Goal: Transaction & Acquisition: Purchase product/service

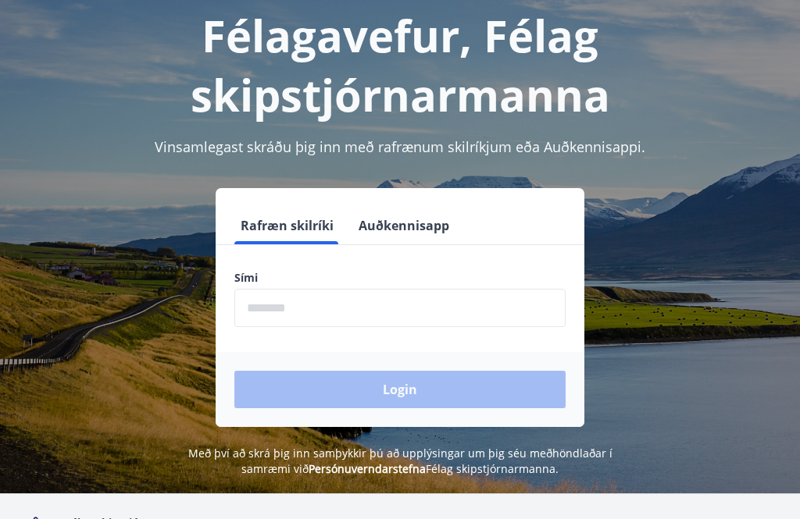
scroll to position [164, 0]
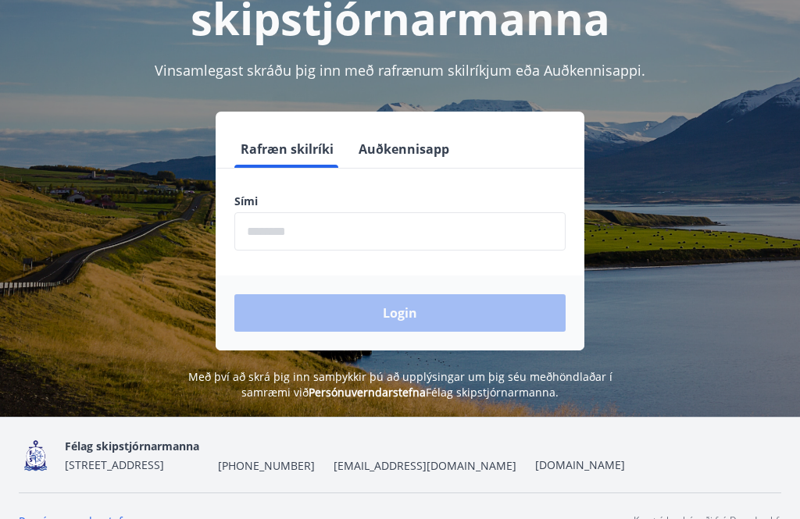
click at [316, 235] on input "phone" at bounding box center [399, 232] width 331 height 38
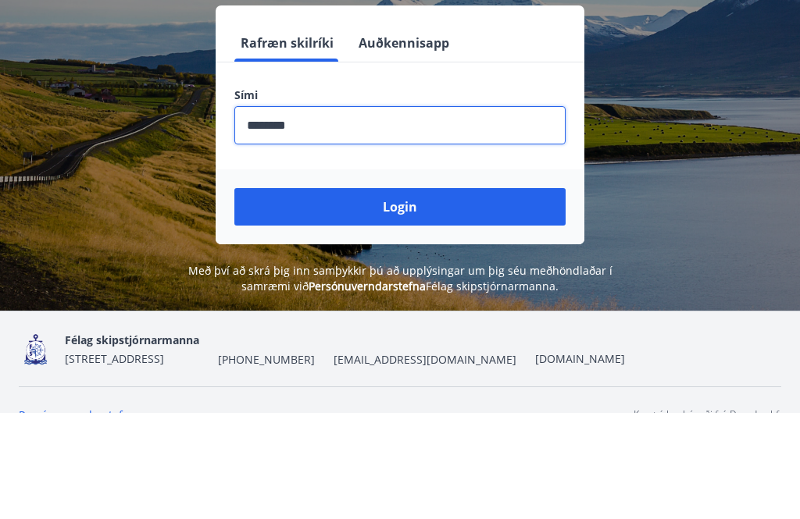
type input "********"
click at [413, 295] on button "Login" at bounding box center [399, 313] width 331 height 37
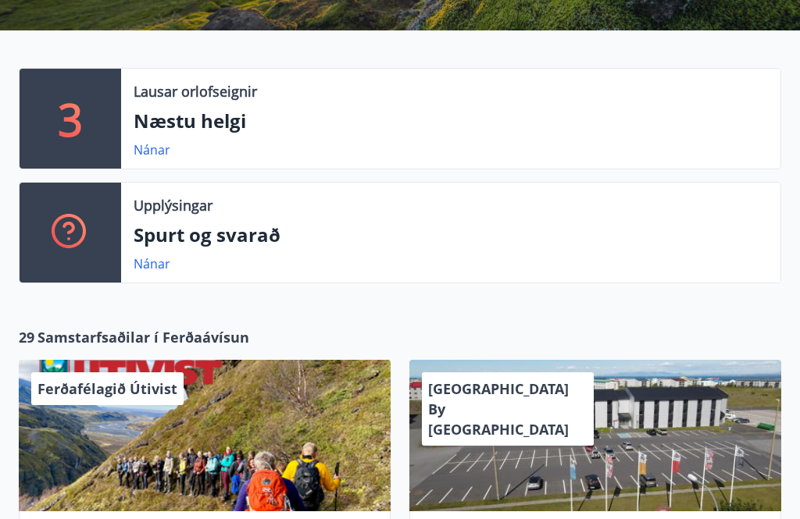
scroll to position [305, 0]
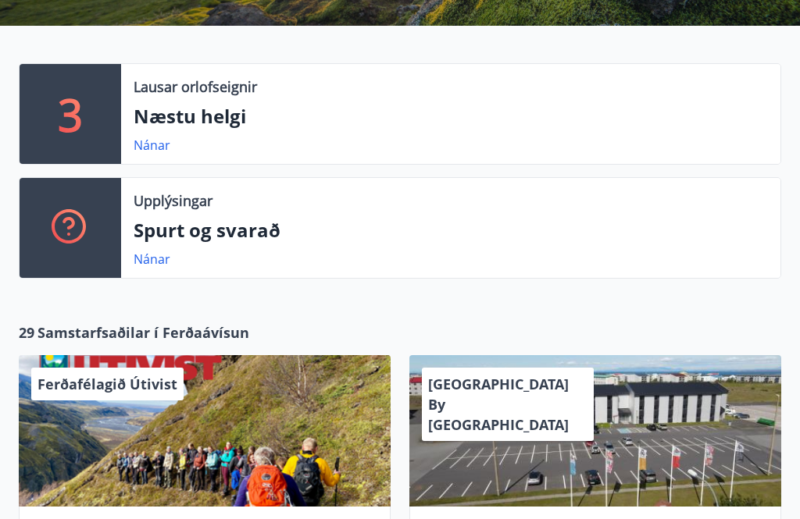
click at [162, 150] on link "Nánar" at bounding box center [152, 145] width 37 height 17
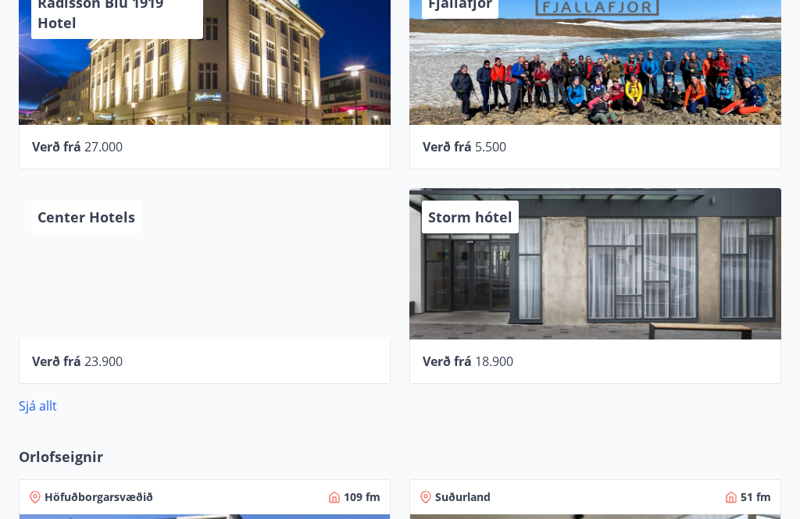
scroll to position [686, 0]
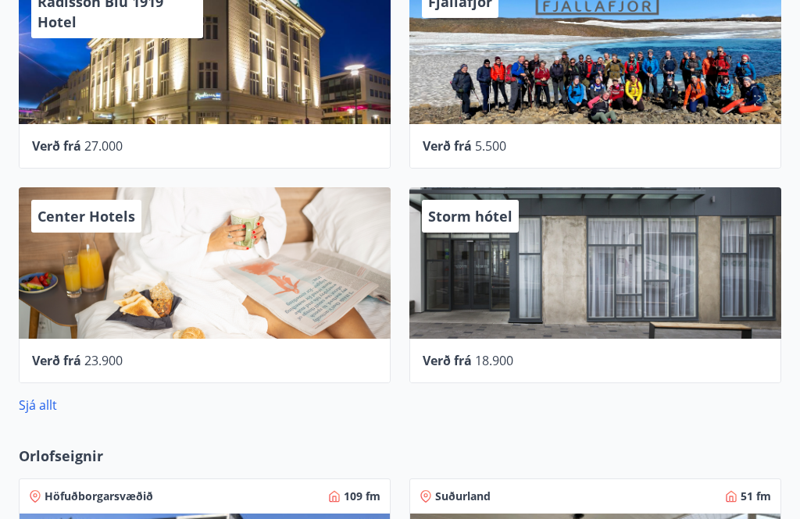
click at [454, 219] on span "Storm hótel" at bounding box center [470, 217] width 84 height 19
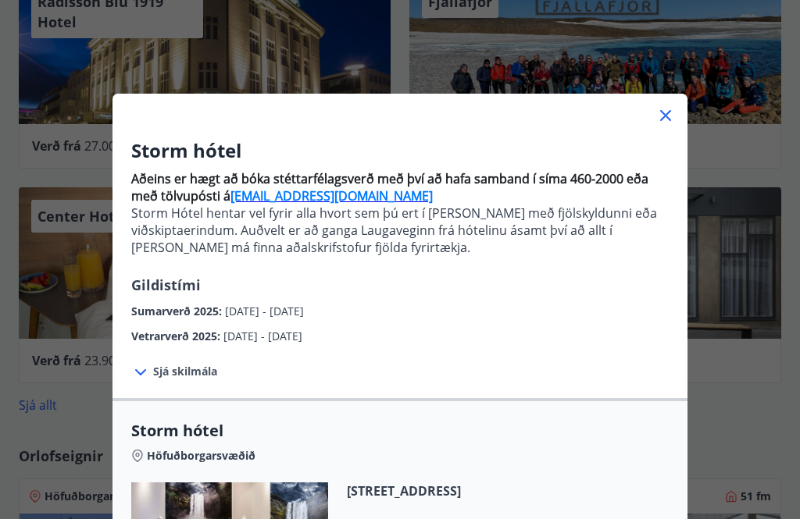
scroll to position [0, 0]
click at [669, 122] on icon at bounding box center [665, 115] width 19 height 19
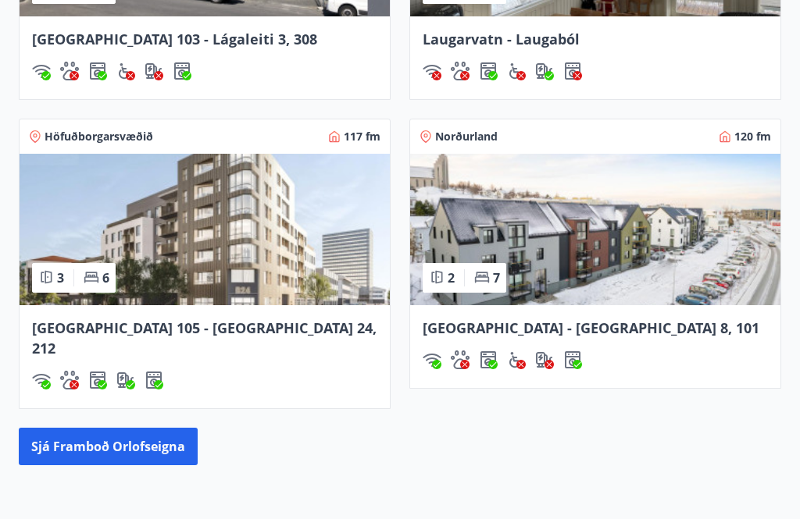
scroll to position [1337, 0]
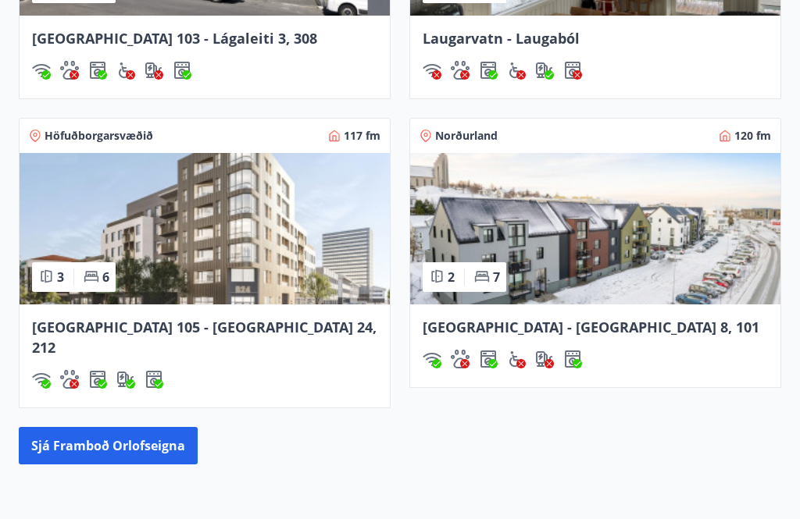
click at [591, 326] on span "Akureyri - Austurbrú 8, 101" at bounding box center [590, 327] width 337 height 19
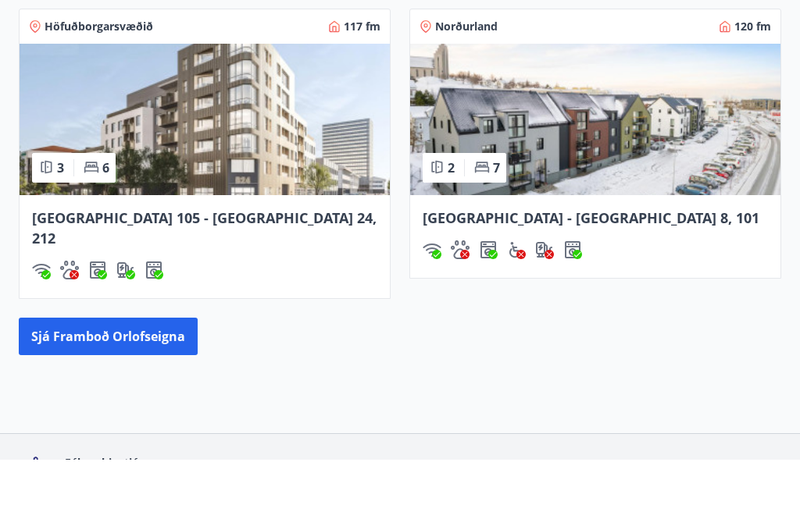
scroll to position [1422, 0]
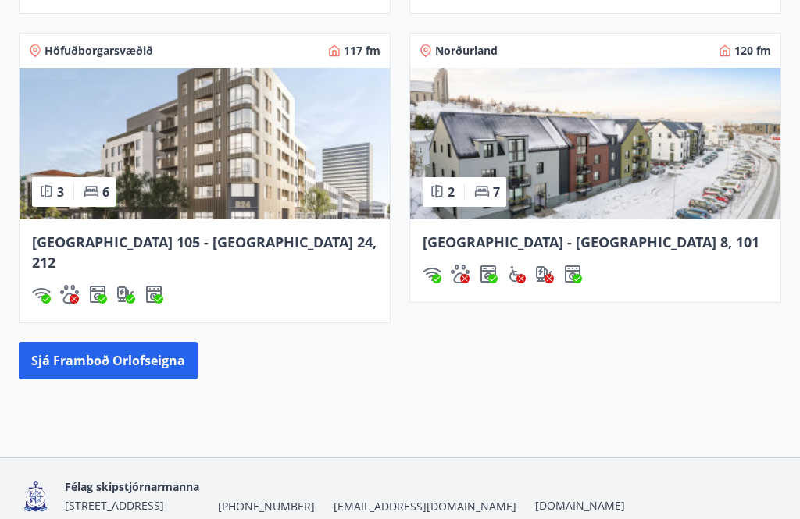
click at [100, 342] on button "Sjá framboð orlofseigna" at bounding box center [108, 360] width 179 height 37
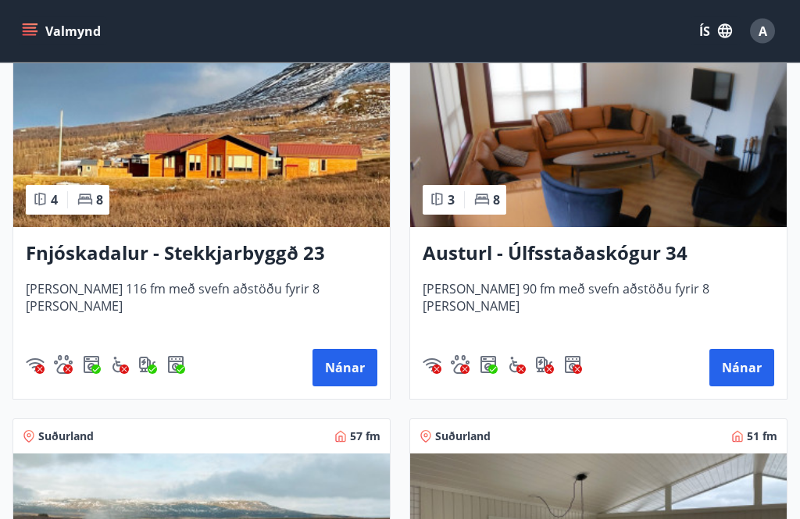
scroll to position [3312, 0]
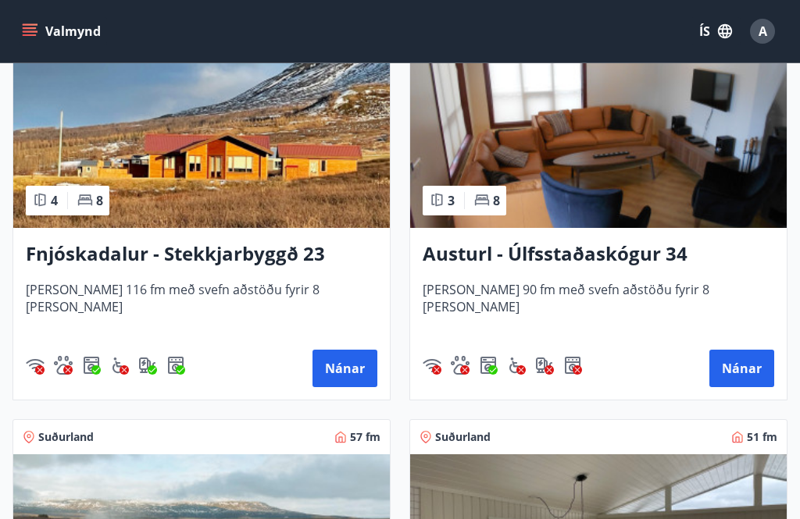
click at [764, 386] on button "Nánar" at bounding box center [741, 368] width 65 height 37
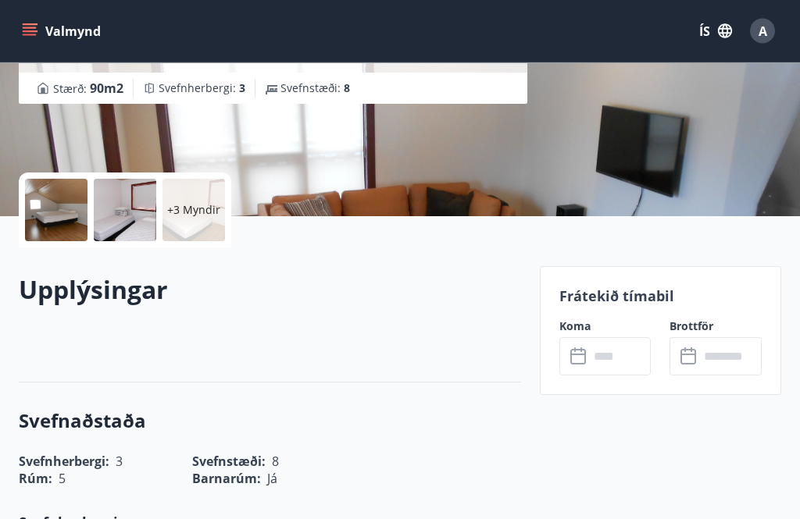
scroll to position [252, 0]
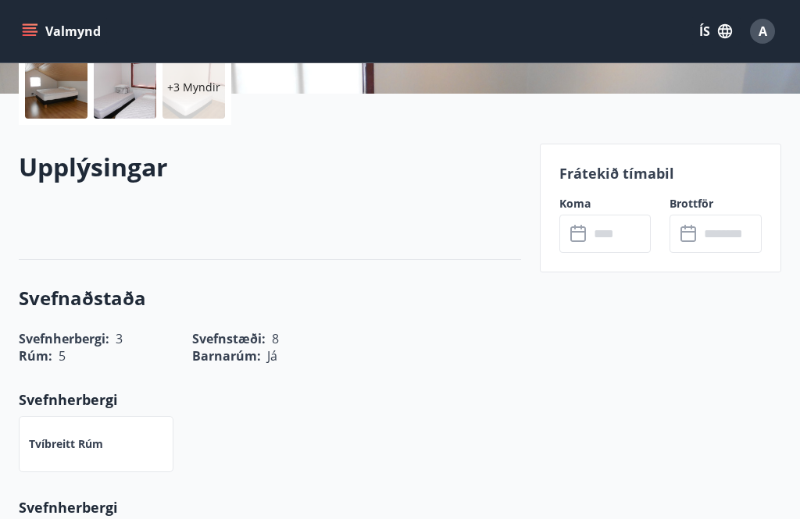
click at [461, 206] on p at bounding box center [270, 212] width 502 height 19
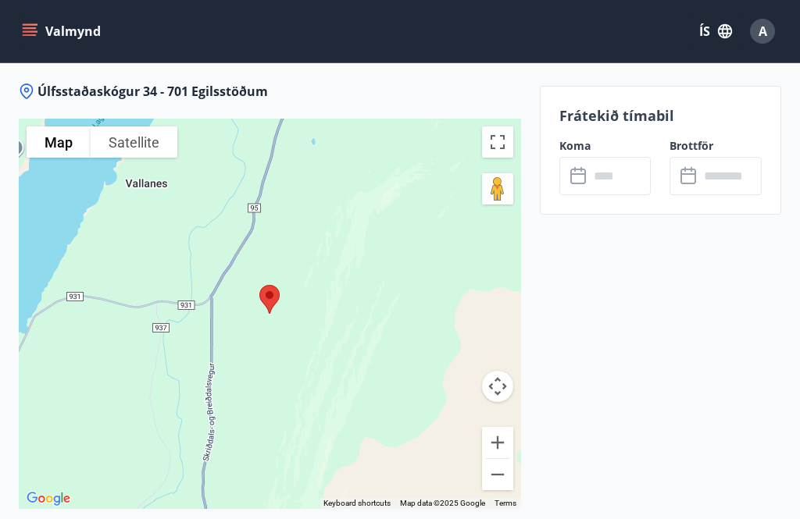
scroll to position [2534, 0]
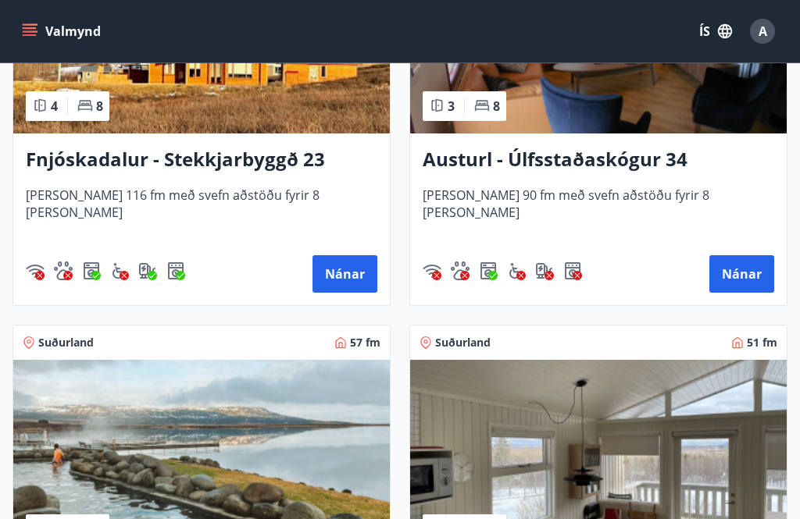
scroll to position [3342, 0]
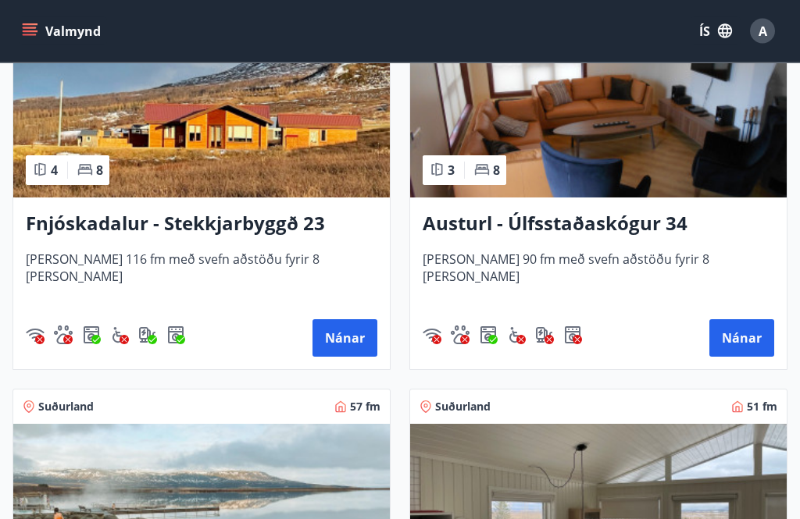
click at [360, 344] on button "Nánar" at bounding box center [344, 338] width 65 height 37
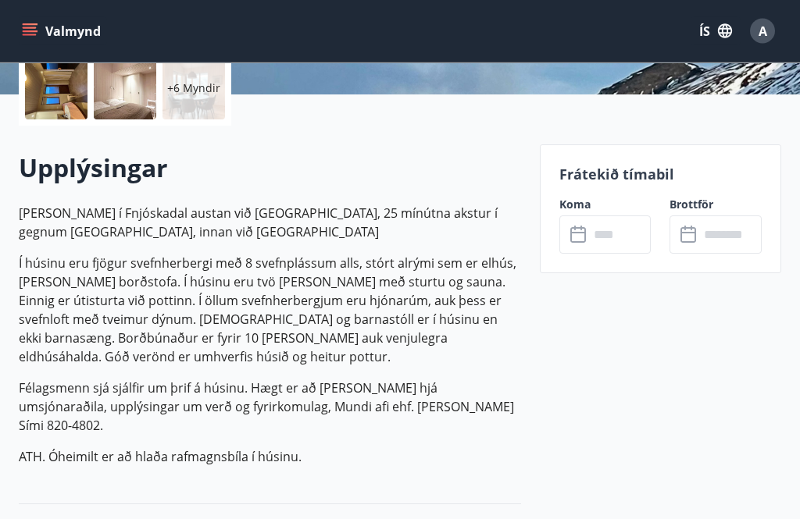
click at [589, 240] on input "text" at bounding box center [620, 235] width 62 height 38
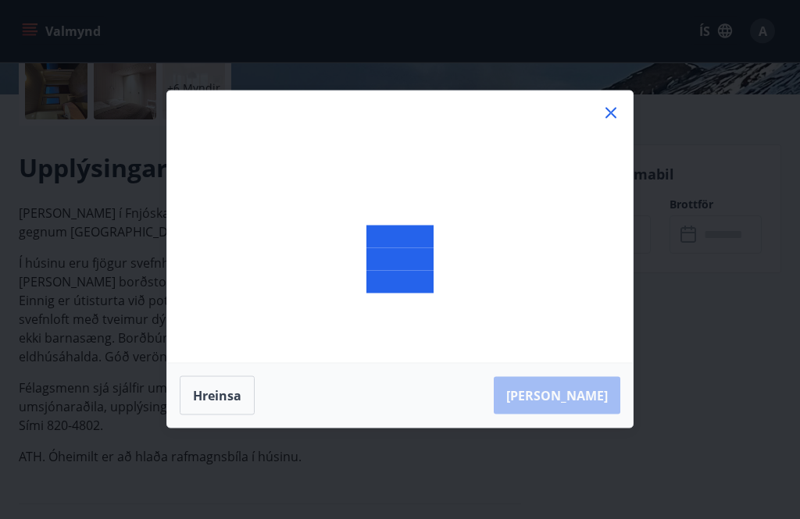
scroll to position [374, 0]
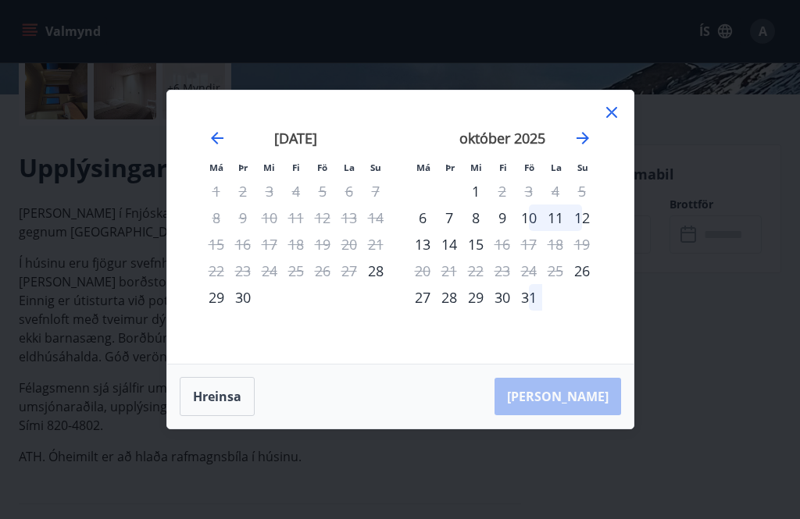
click at [225, 416] on button "Hreinsa" at bounding box center [217, 396] width 75 height 39
click at [589, 148] on icon "Move forward to switch to the next month." at bounding box center [582, 138] width 19 height 19
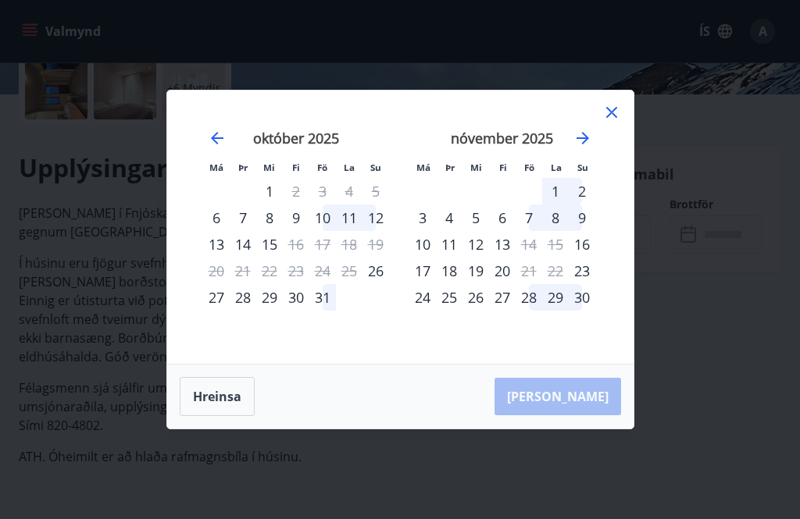
click at [608, 122] on icon at bounding box center [611, 112] width 19 height 19
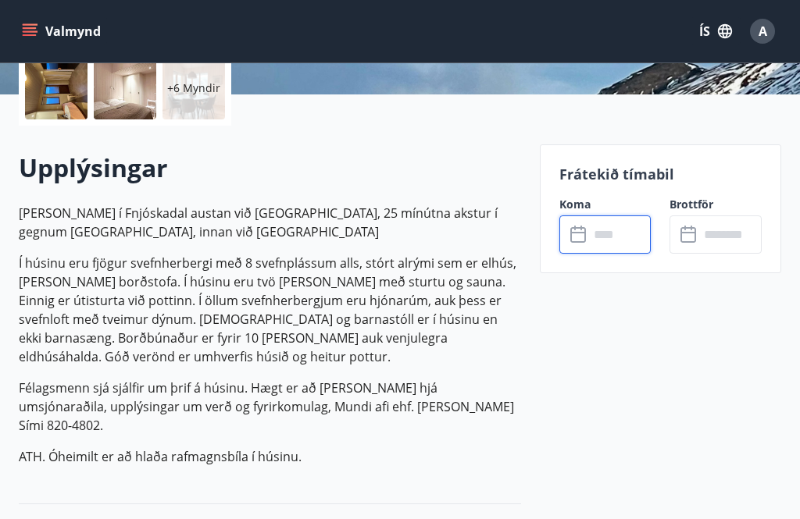
click at [612, 240] on input "text" at bounding box center [620, 234] width 62 height 38
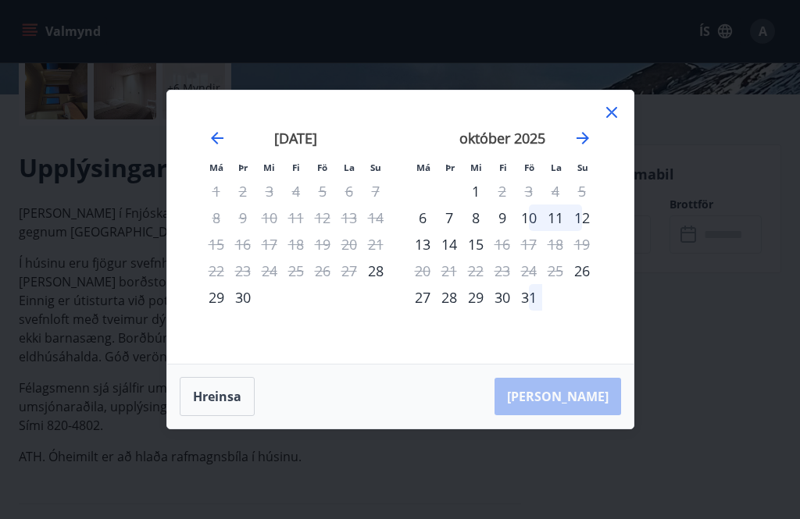
click at [577, 148] on icon "Move forward to switch to the next month." at bounding box center [582, 138] width 19 height 19
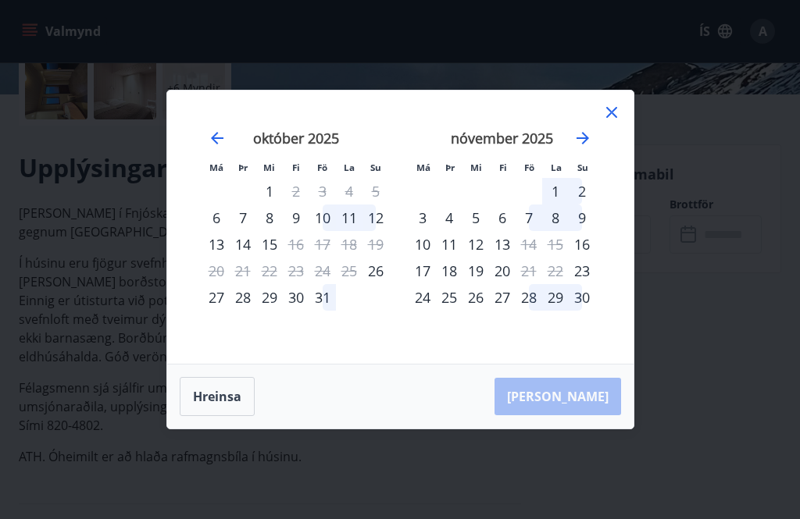
click at [582, 144] on icon "Move forward to switch to the next month." at bounding box center [582, 138] width 12 height 12
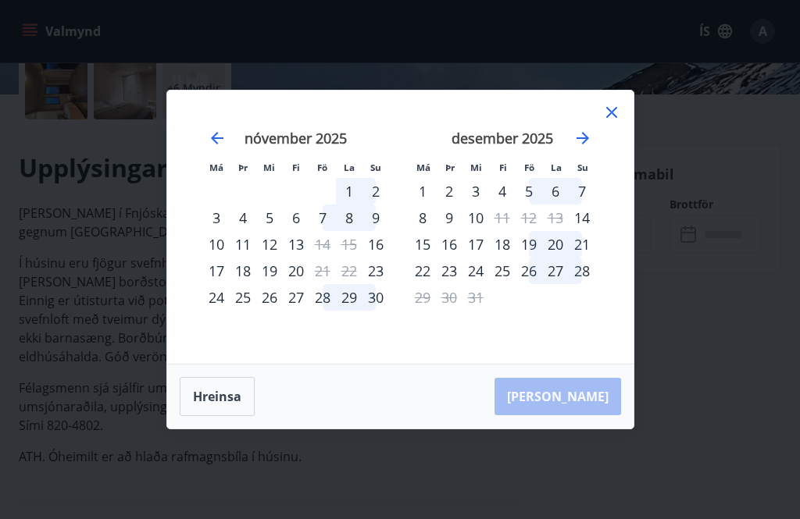
click at [586, 148] on icon "Move forward to switch to the next month." at bounding box center [582, 138] width 19 height 19
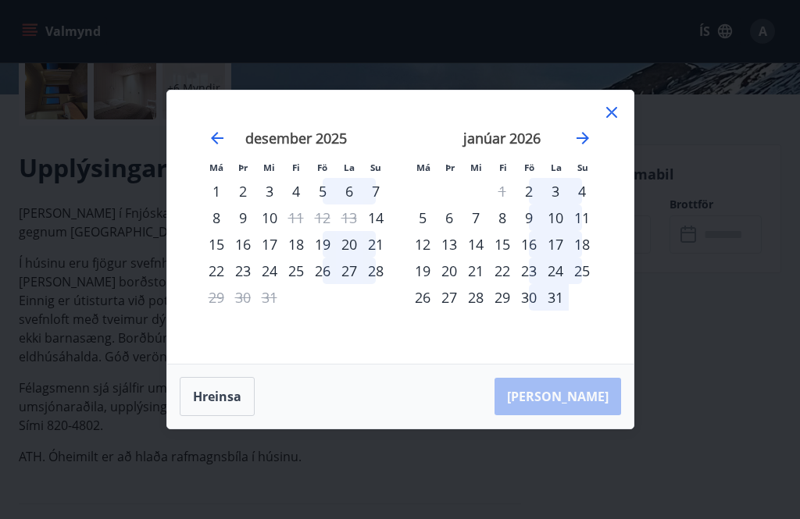
click at [586, 148] on icon "Move forward to switch to the next month." at bounding box center [582, 138] width 19 height 19
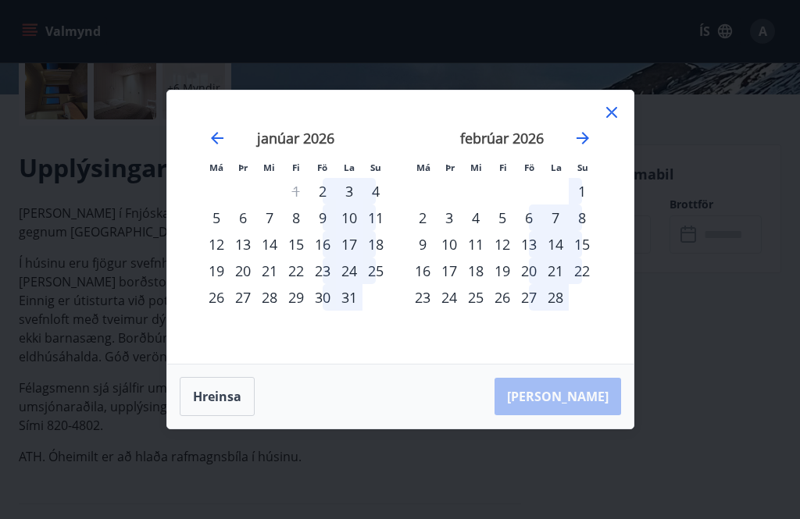
click at [608, 122] on icon at bounding box center [611, 112] width 19 height 19
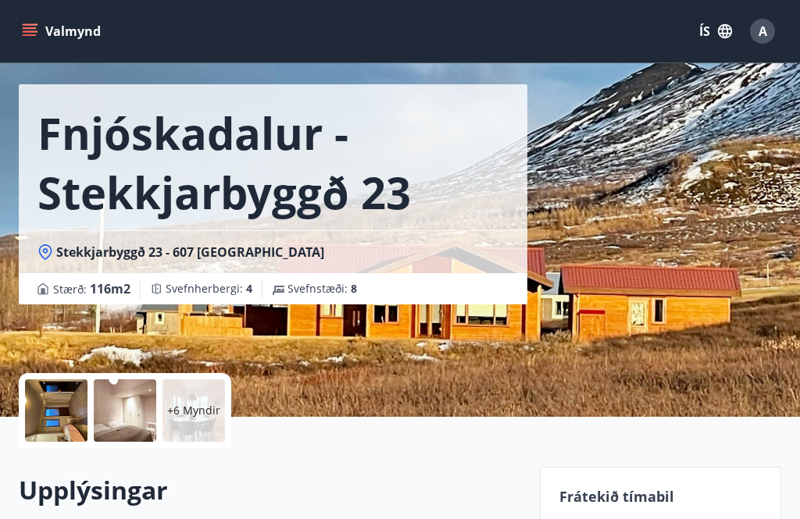
scroll to position [0, 0]
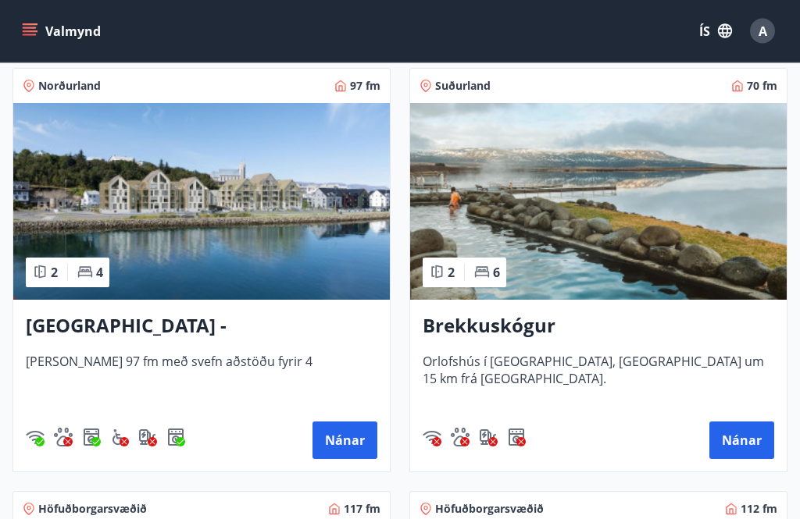
scroll to position [282, 0]
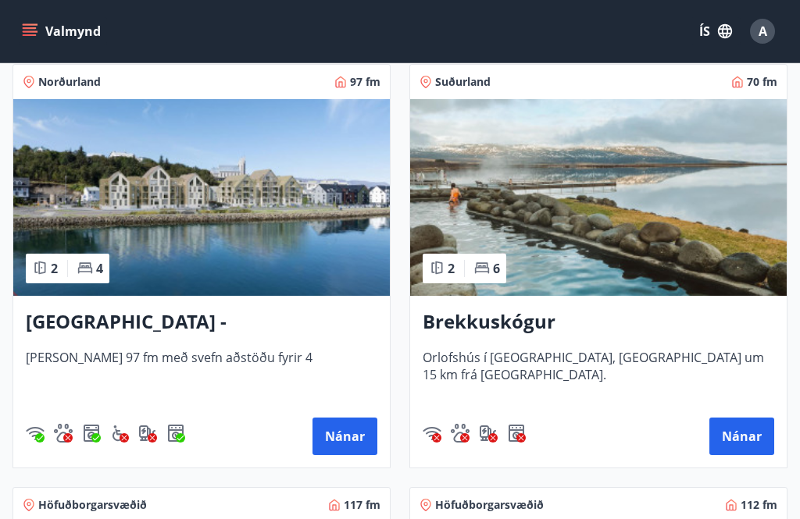
click at [351, 449] on button "Nánar" at bounding box center [344, 436] width 65 height 37
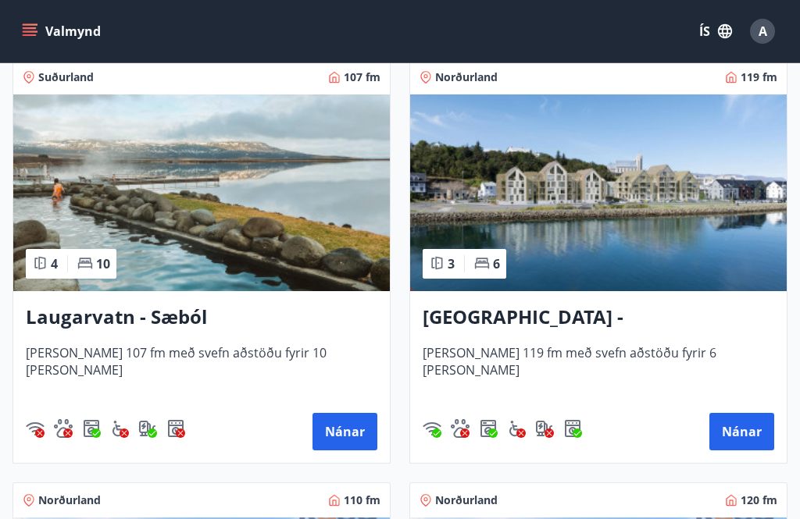
scroll to position [2445, 0]
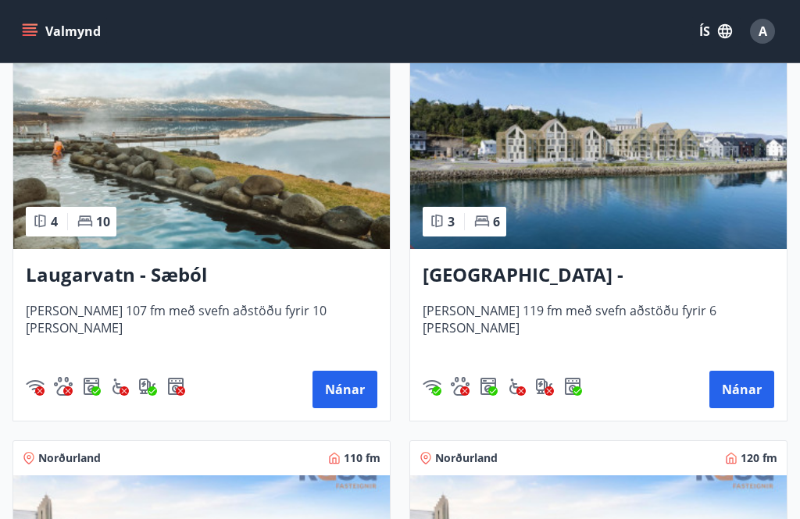
click at [176, 278] on h3 "Laugarvatn - Sæból" at bounding box center [201, 276] width 351 height 28
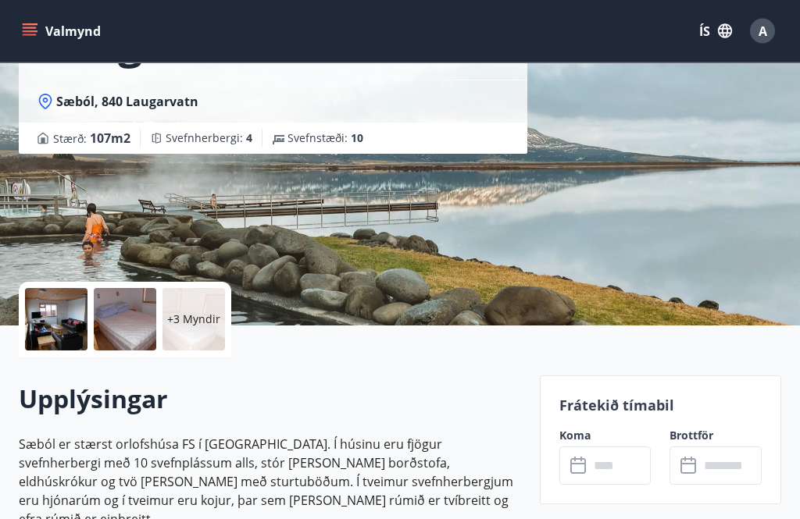
scroll to position [146, 0]
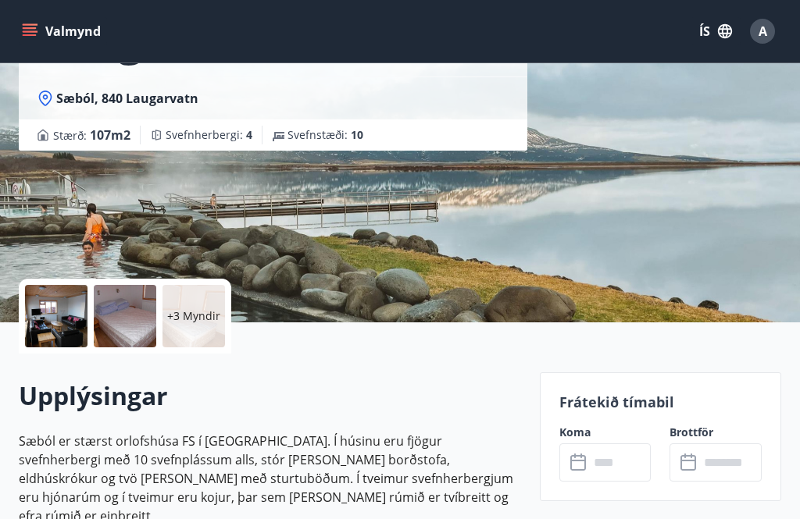
click at [195, 319] on p "+3 Myndir" at bounding box center [193, 316] width 53 height 16
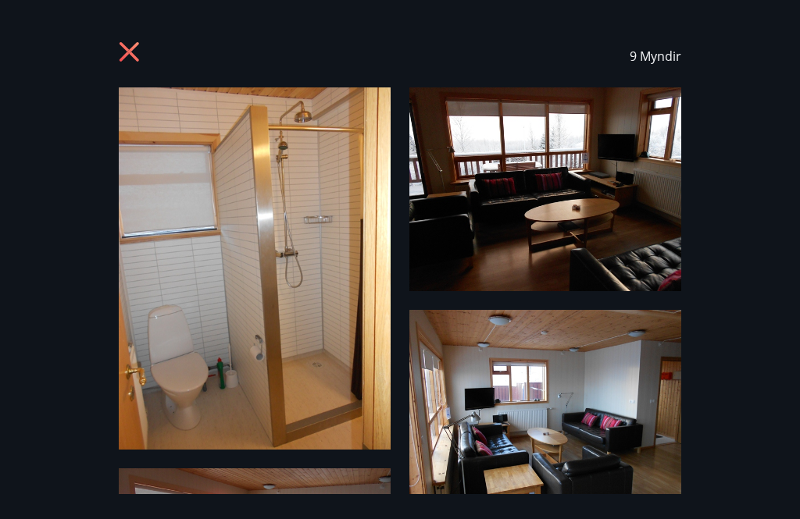
click at [27, 37] on div "9 Myndir" at bounding box center [400, 56] width 762 height 62
click at [122, 52] on icon at bounding box center [131, 53] width 25 height 25
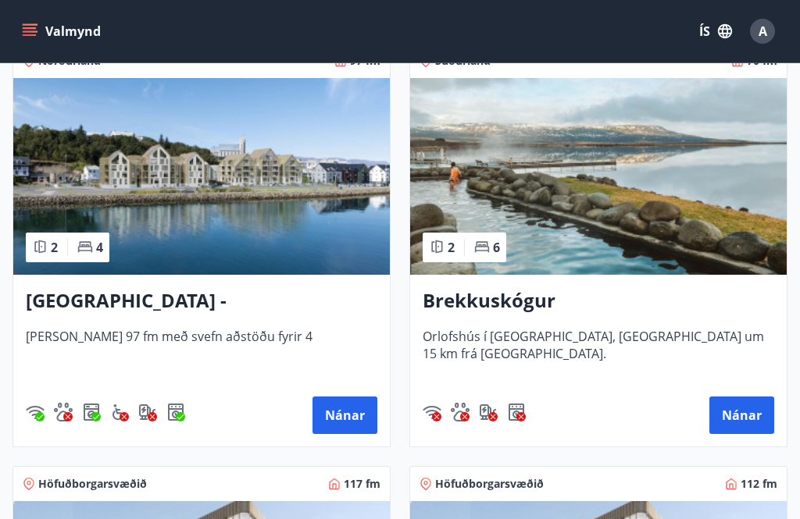
scroll to position [302, 0]
click at [351, 425] on button "Nánar" at bounding box center [344, 415] width 65 height 37
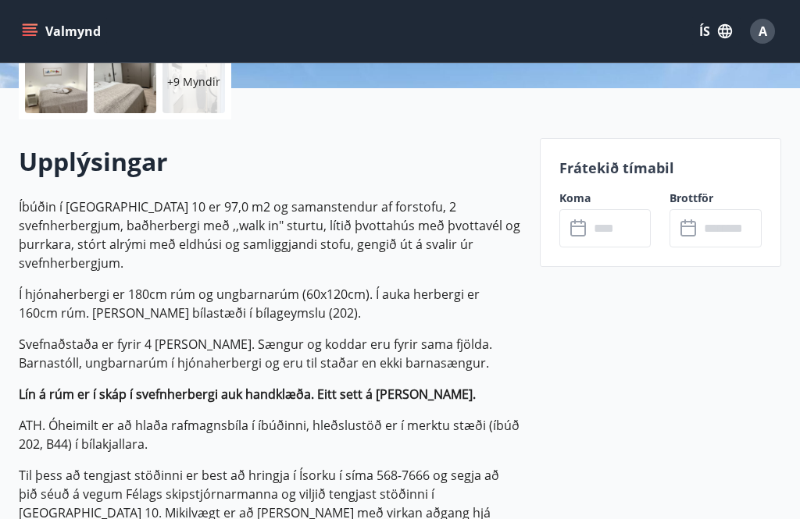
scroll to position [378, 0]
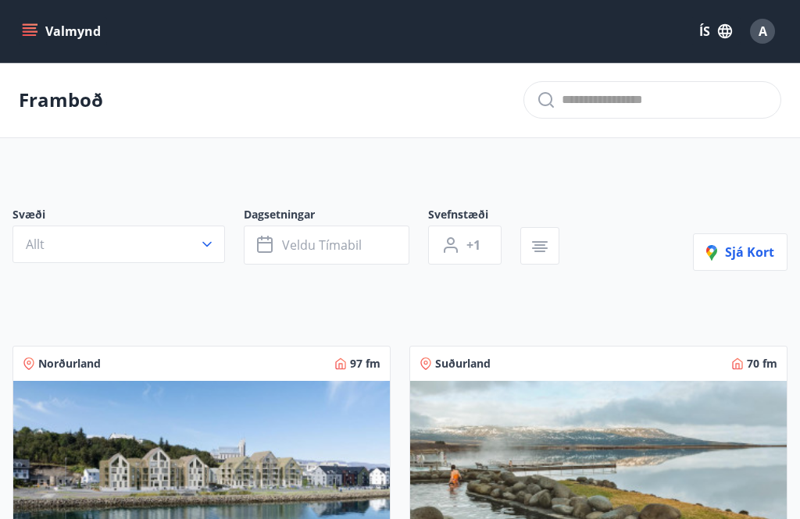
click at [633, 244] on div "Svæði Allt Dagsetningar Veldu tímabil Svefnstæði +1 Sjá kort" at bounding box center [399, 239] width 775 height 64
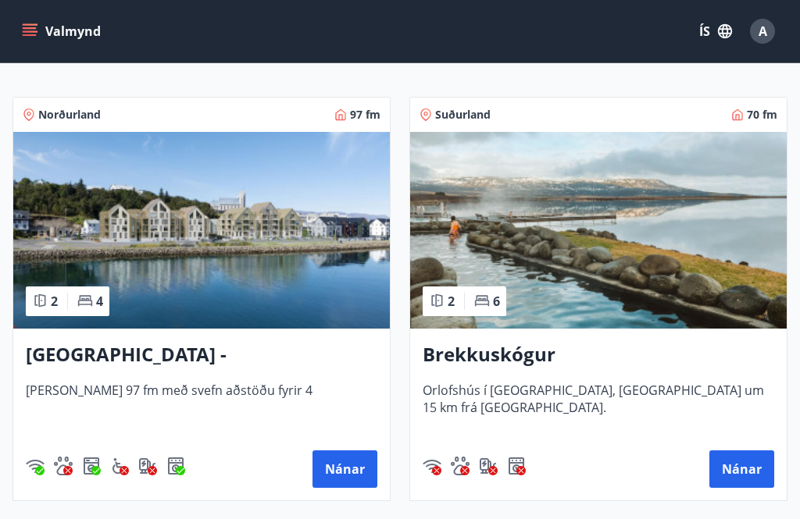
scroll to position [290, 0]
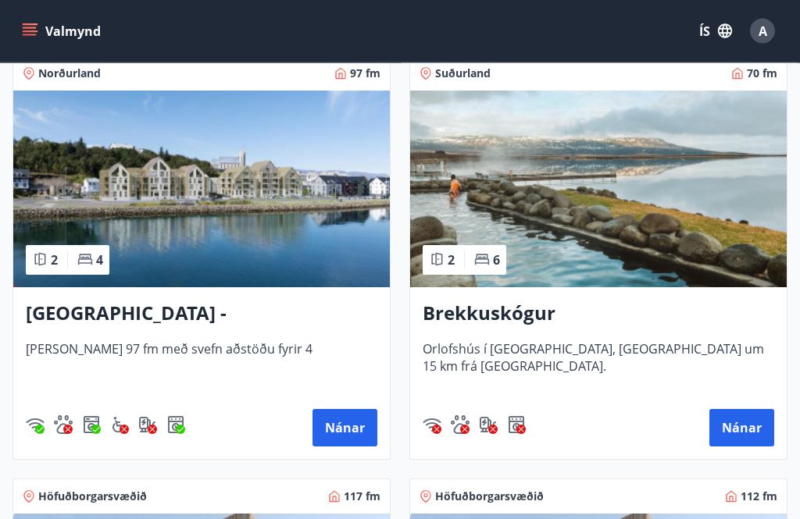
click at [347, 434] on button "Nánar" at bounding box center [344, 428] width 65 height 37
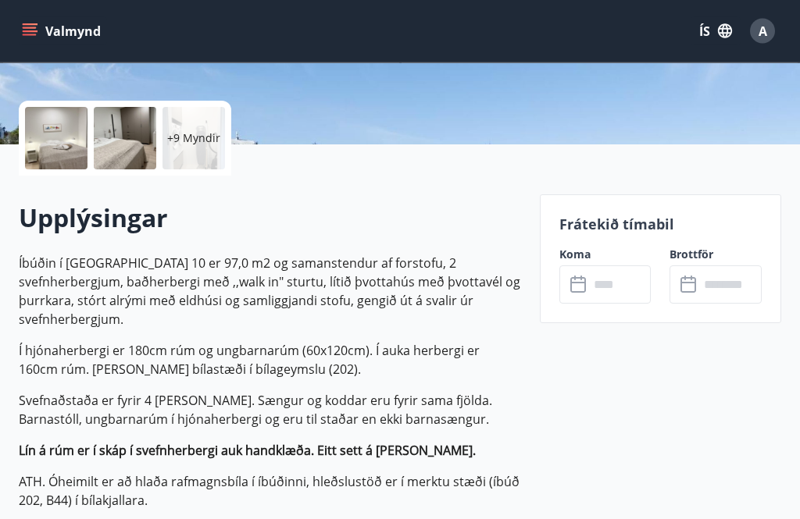
scroll to position [324, 0]
click at [593, 290] on input "text" at bounding box center [620, 284] width 62 height 38
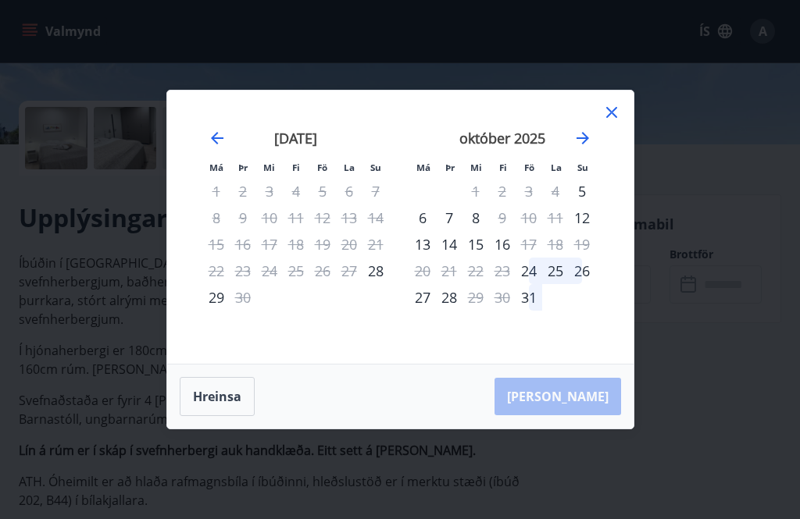
click at [589, 148] on icon "Move forward to switch to the next month." at bounding box center [582, 138] width 19 height 19
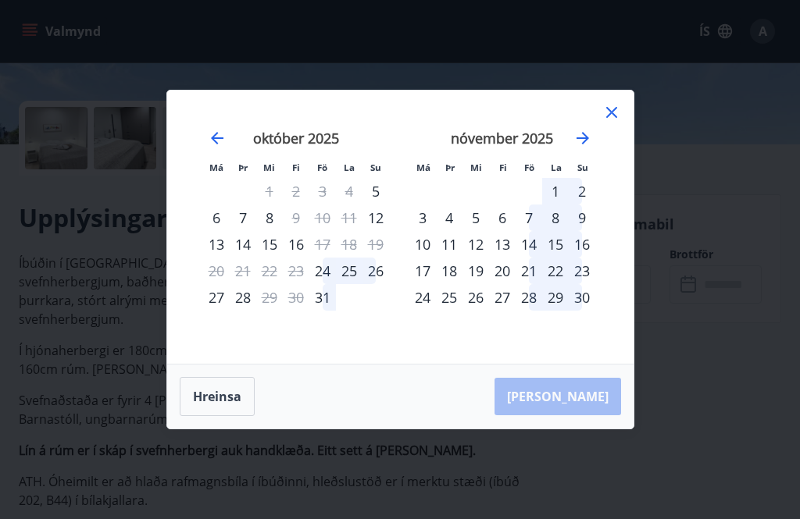
click at [584, 144] on icon "Move forward to switch to the next month." at bounding box center [582, 138] width 12 height 12
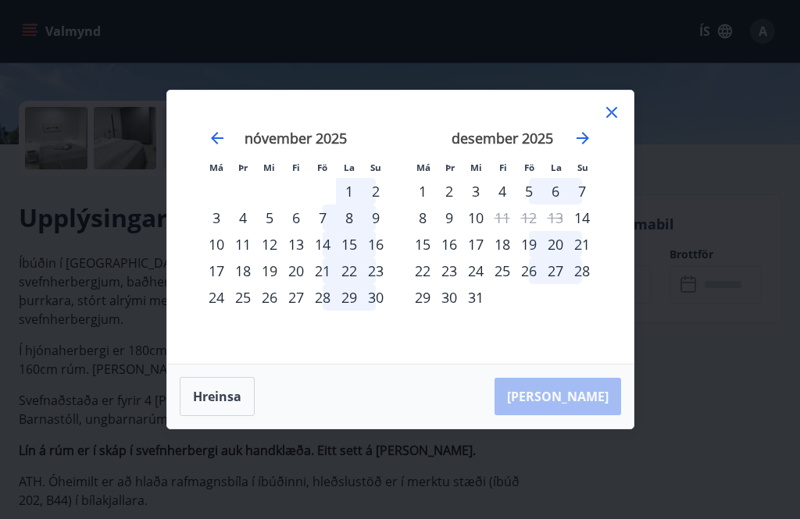
click at [585, 148] on icon "Move forward to switch to the next month." at bounding box center [582, 138] width 19 height 19
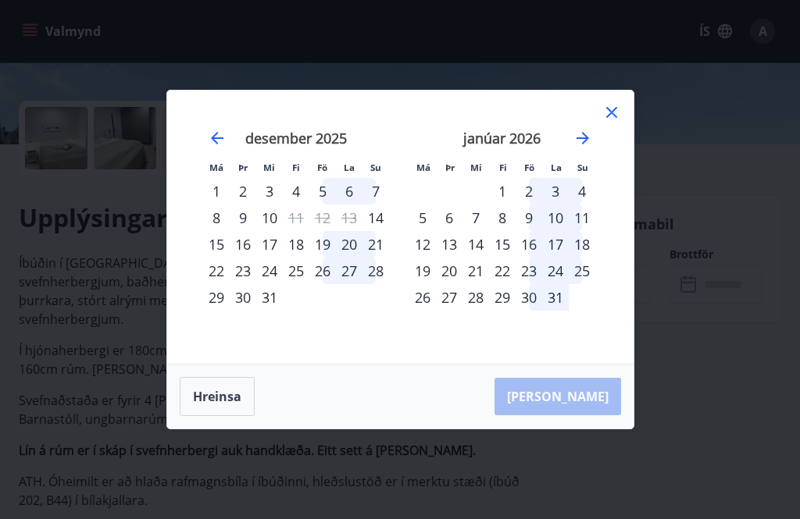
click at [586, 148] on icon "Move forward to switch to the next month." at bounding box center [582, 138] width 19 height 19
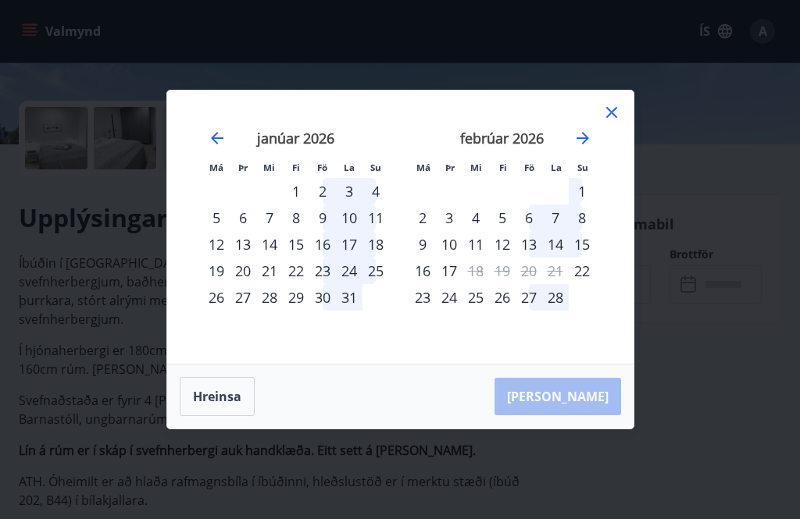
click at [584, 148] on icon "Move forward to switch to the next month." at bounding box center [582, 138] width 19 height 19
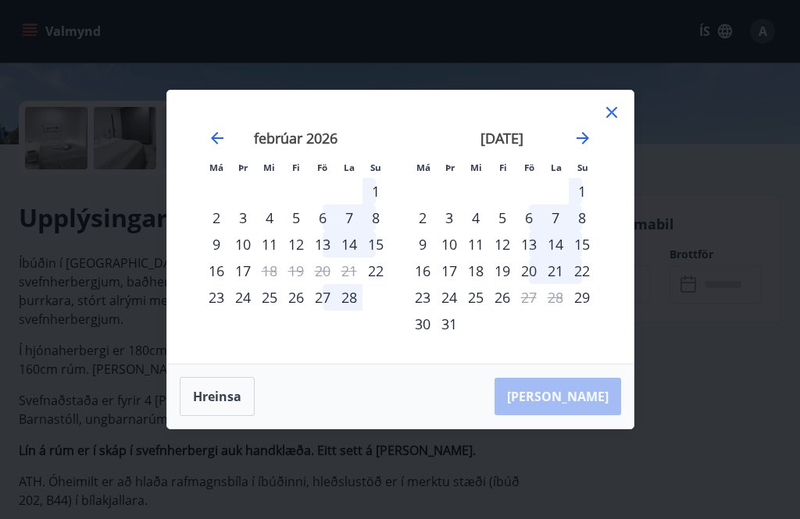
click at [607, 118] on icon at bounding box center [611, 112] width 11 height 11
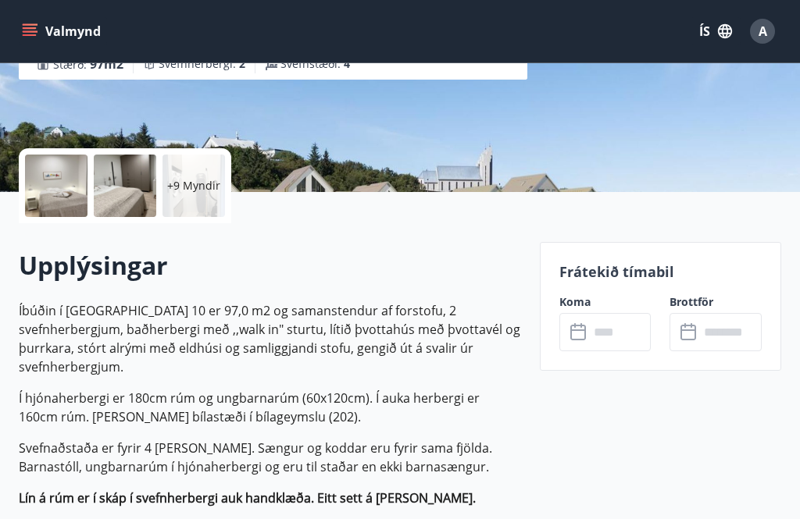
scroll to position [283, 0]
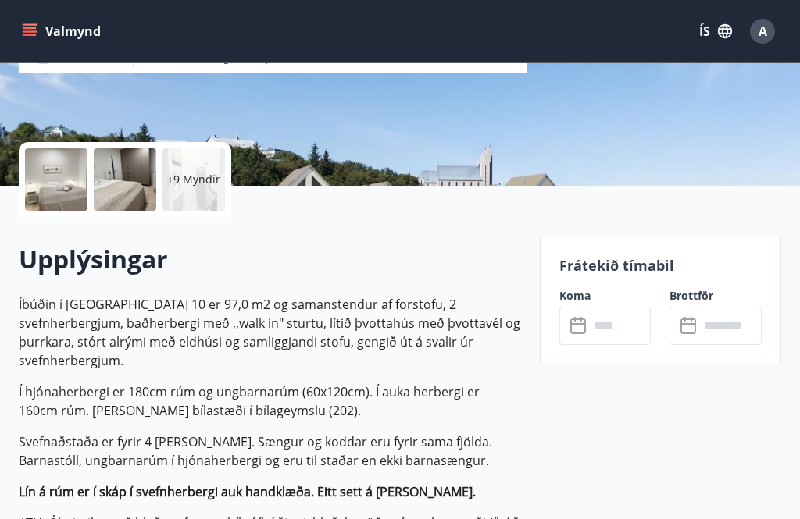
click at [629, 331] on input "text" at bounding box center [620, 326] width 62 height 38
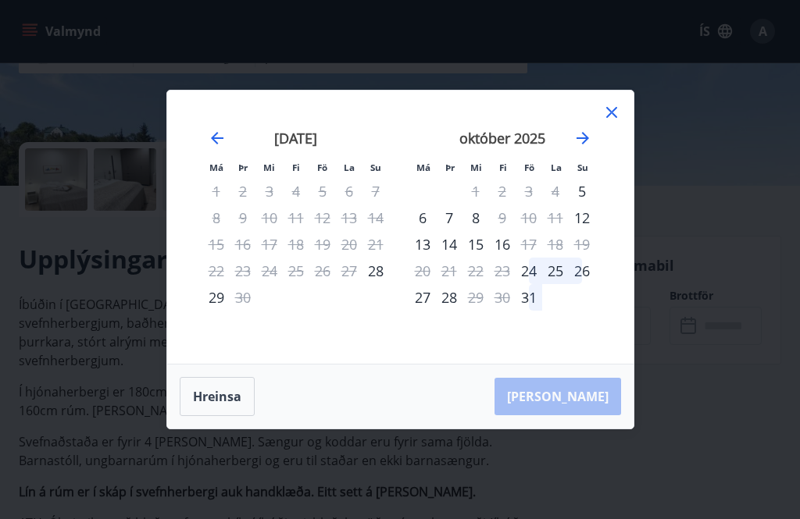
click at [582, 148] on icon "Move forward to switch to the next month." at bounding box center [582, 138] width 19 height 19
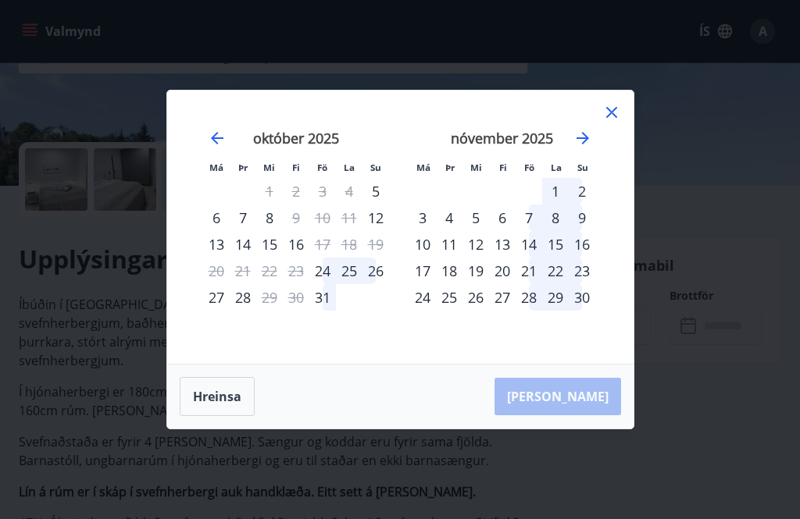
click at [578, 144] on icon "Move forward to switch to the next month." at bounding box center [582, 138] width 12 height 12
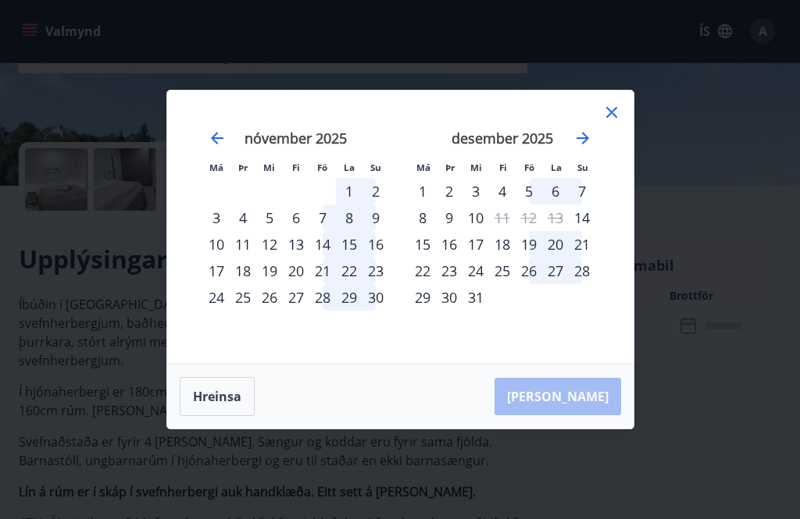
click at [589, 148] on icon "Move forward to switch to the next month." at bounding box center [582, 138] width 19 height 19
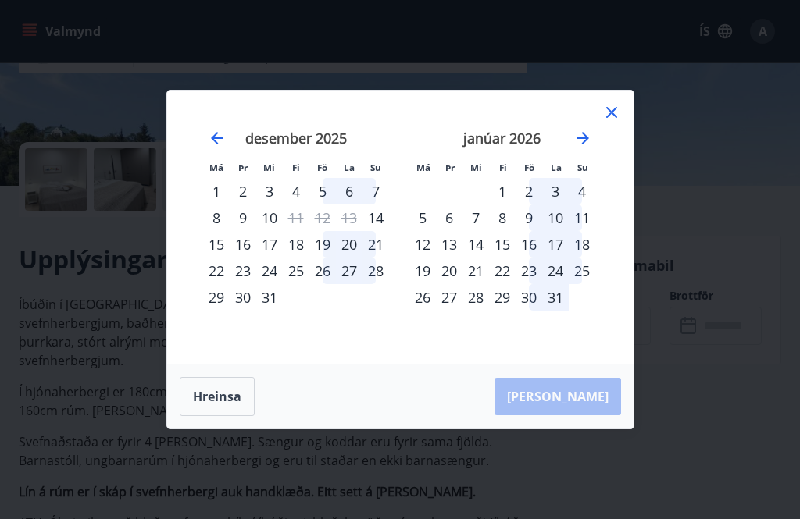
click at [586, 148] on icon "Move forward to switch to the next month." at bounding box center [582, 138] width 19 height 19
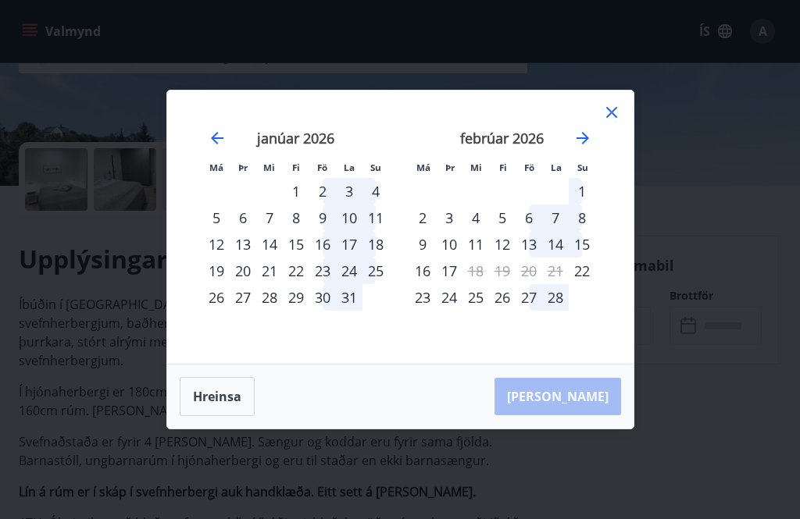
click at [583, 148] on icon "Move forward to switch to the next month." at bounding box center [582, 138] width 19 height 19
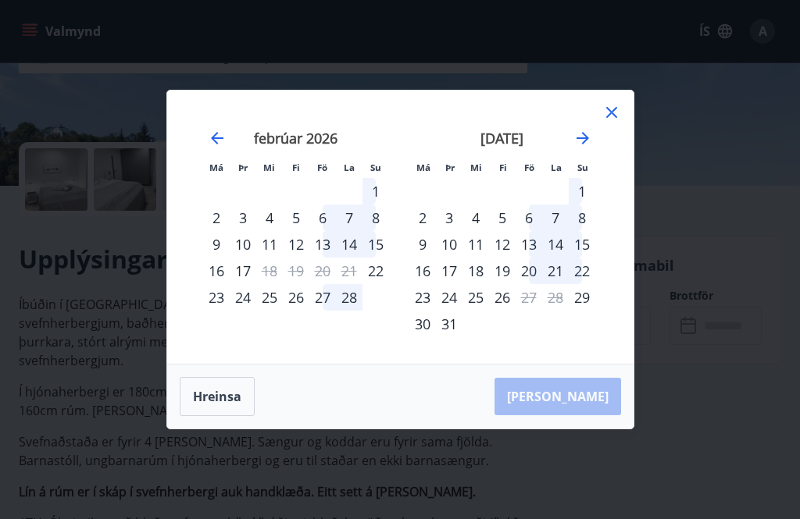
click at [586, 148] on icon "Move forward to switch to the next month." at bounding box center [582, 138] width 19 height 19
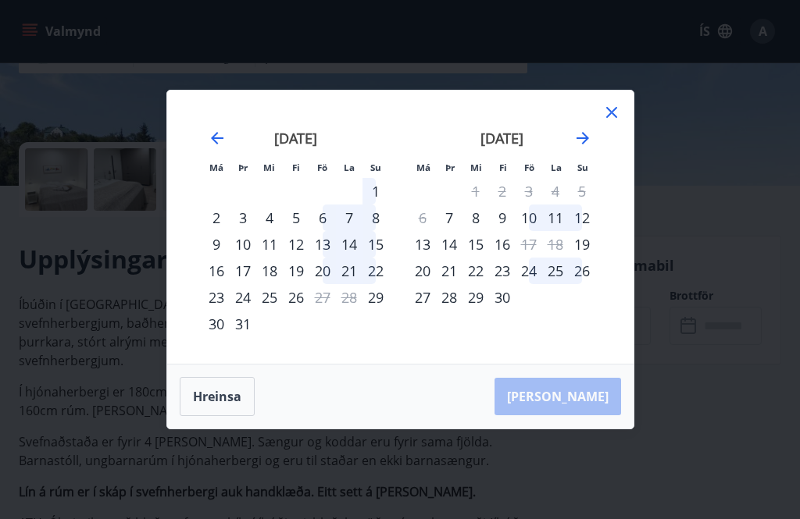
click at [533, 231] on div "10" at bounding box center [528, 218] width 27 height 27
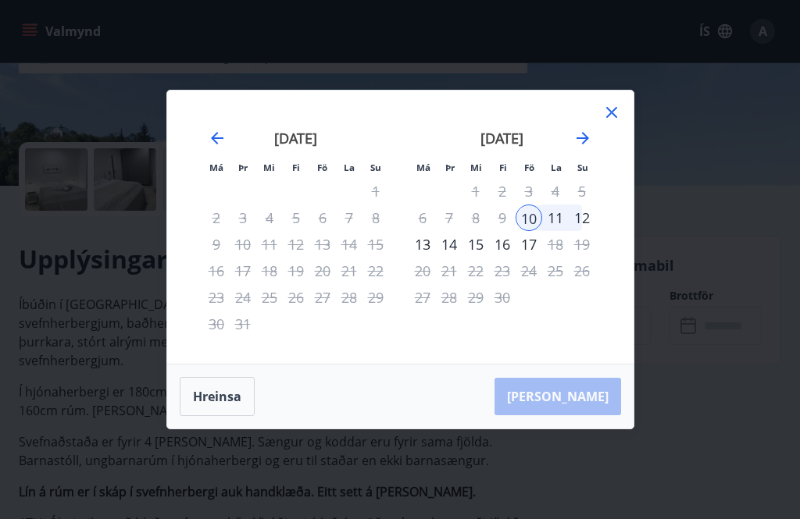
click at [591, 426] on div "Hreinsa Taka Frá" at bounding box center [400, 397] width 466 height 64
click at [582, 429] on div "Hreinsa Taka Frá" at bounding box center [400, 397] width 466 height 64
click at [566, 231] on div "11" at bounding box center [555, 218] width 27 height 27
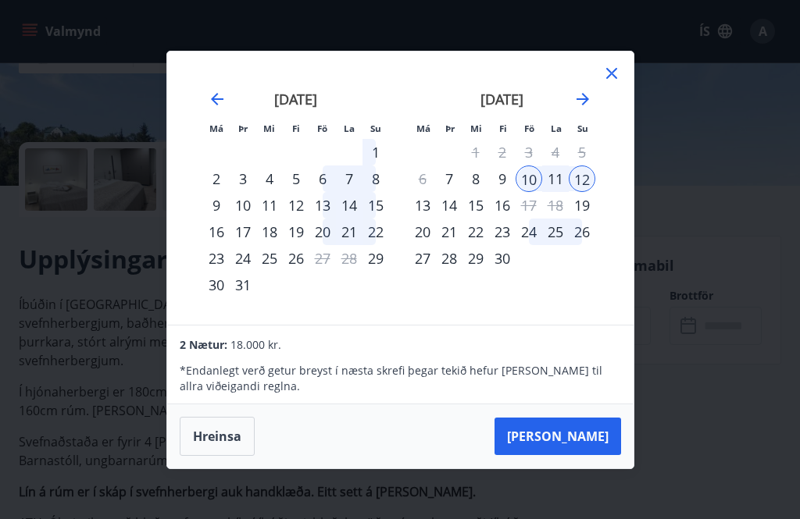
click at [554, 192] on div "11" at bounding box center [555, 179] width 27 height 27
click at [429, 219] on div "13" at bounding box center [422, 205] width 27 height 27
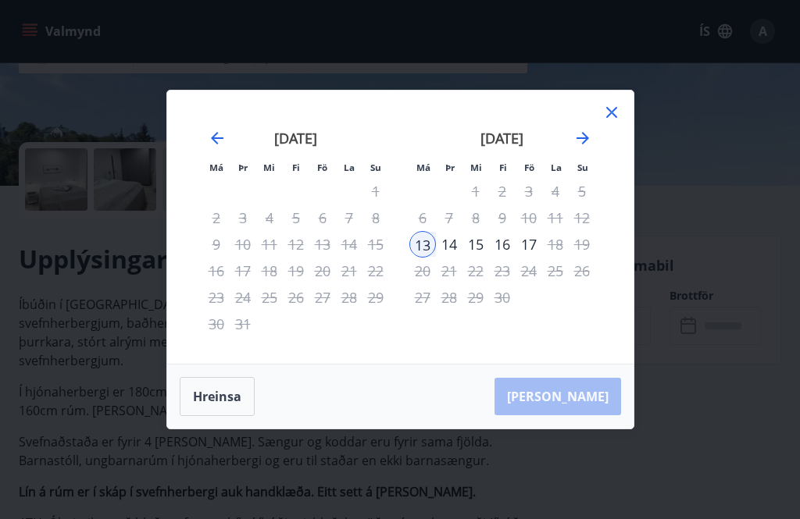
click at [593, 429] on div "Hreinsa Taka Frá" at bounding box center [400, 397] width 466 height 64
click at [587, 423] on div "Hreinsa Taka Frá" at bounding box center [400, 397] width 466 height 64
click at [585, 429] on div "Hreinsa Taka Frá" at bounding box center [400, 397] width 466 height 64
click at [210, 416] on button "Hreinsa" at bounding box center [217, 396] width 75 height 39
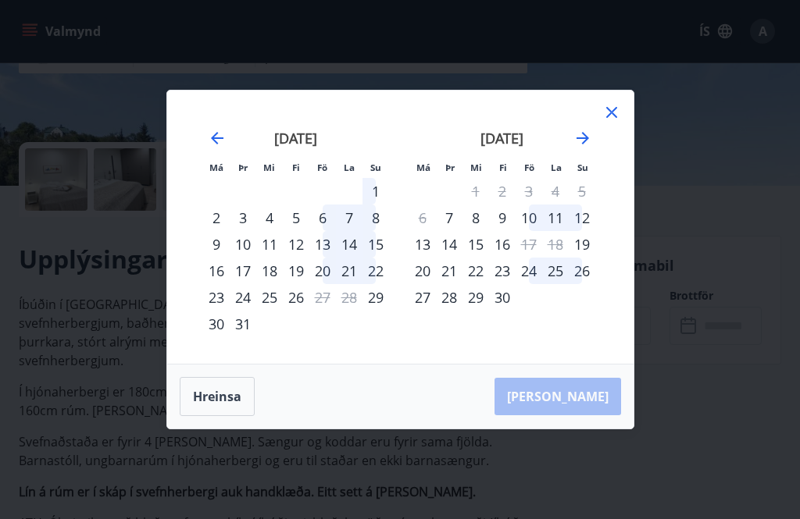
click at [532, 231] on div "10" at bounding box center [528, 218] width 27 height 27
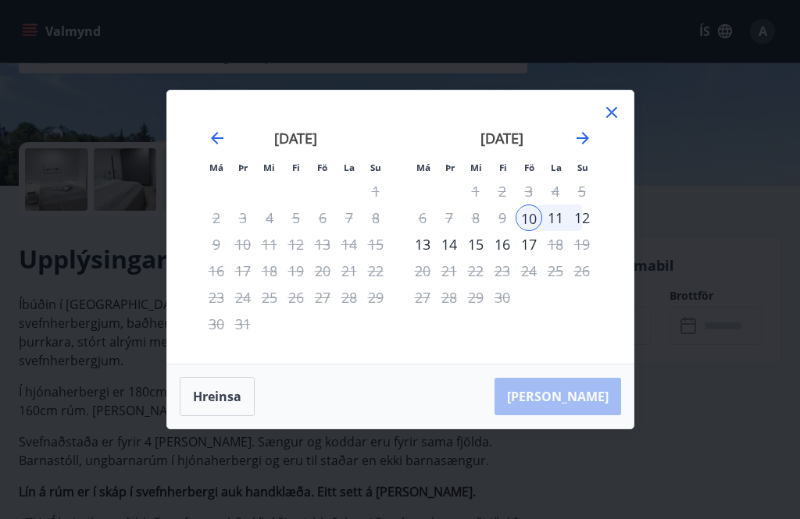
click at [561, 231] on div "11" at bounding box center [555, 218] width 27 height 27
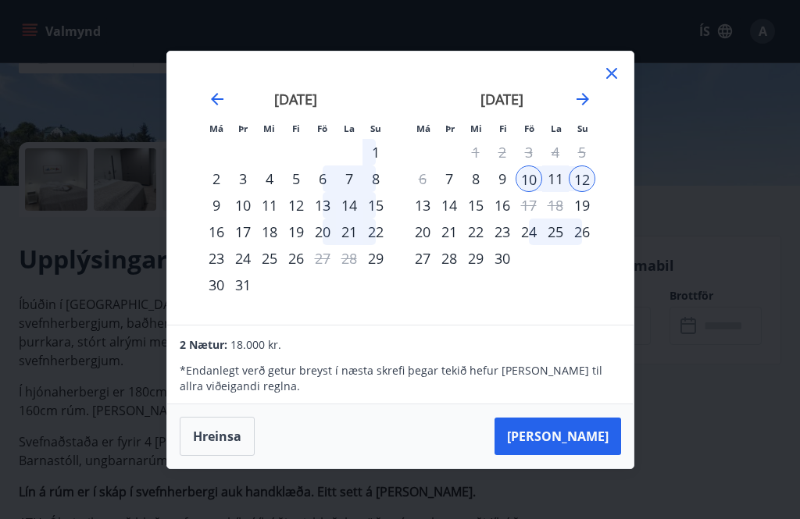
click at [423, 219] on div "13" at bounding box center [422, 205] width 27 height 27
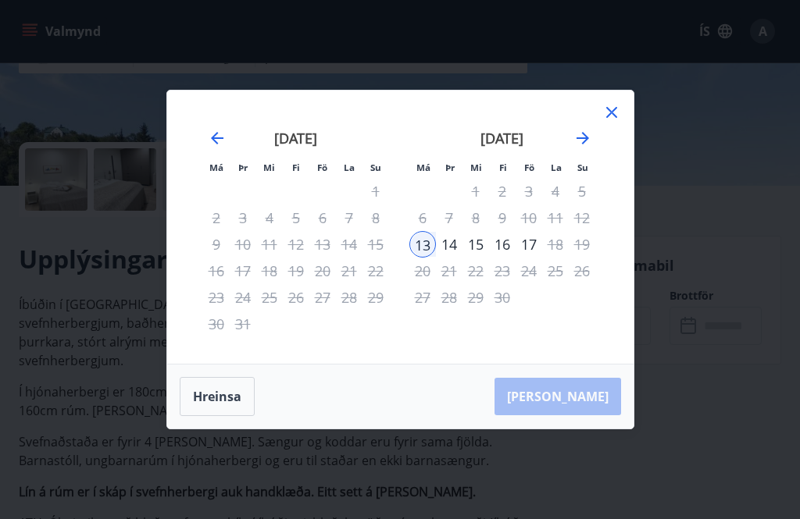
click at [587, 427] on div "Hreinsa Taka Frá" at bounding box center [400, 397] width 466 height 64
click at [596, 429] on div "Hreinsa Taka Frá" at bounding box center [400, 397] width 466 height 64
click at [582, 429] on div "Hreinsa Taka Frá" at bounding box center [400, 397] width 466 height 64
click at [579, 429] on div "Hreinsa Taka Frá" at bounding box center [400, 397] width 466 height 64
click at [451, 258] on div "14" at bounding box center [449, 244] width 27 height 27
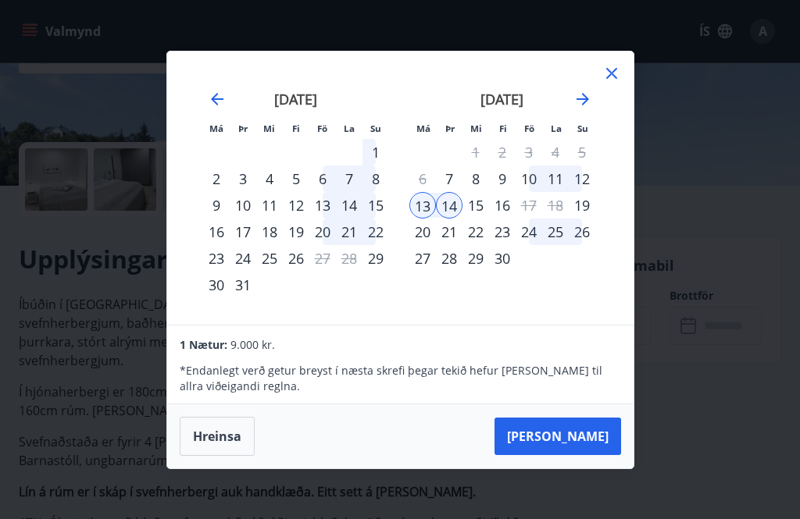
click at [479, 219] on div "15" at bounding box center [475, 205] width 27 height 27
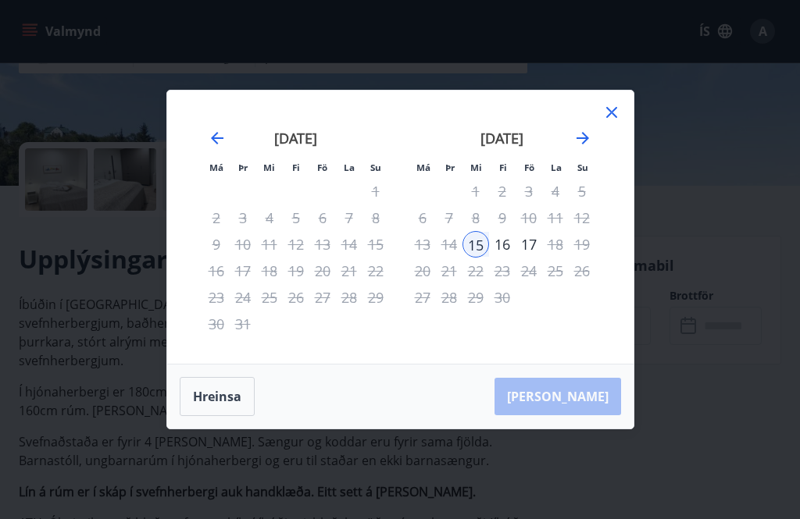
click at [588, 429] on div "Hreinsa Taka Frá" at bounding box center [400, 397] width 466 height 64
click at [588, 426] on div "Hreinsa Taka Frá" at bounding box center [400, 397] width 466 height 64
click at [590, 427] on div "Hreinsa Taka Frá" at bounding box center [400, 397] width 466 height 64
click at [223, 416] on button "Hreinsa" at bounding box center [217, 396] width 75 height 39
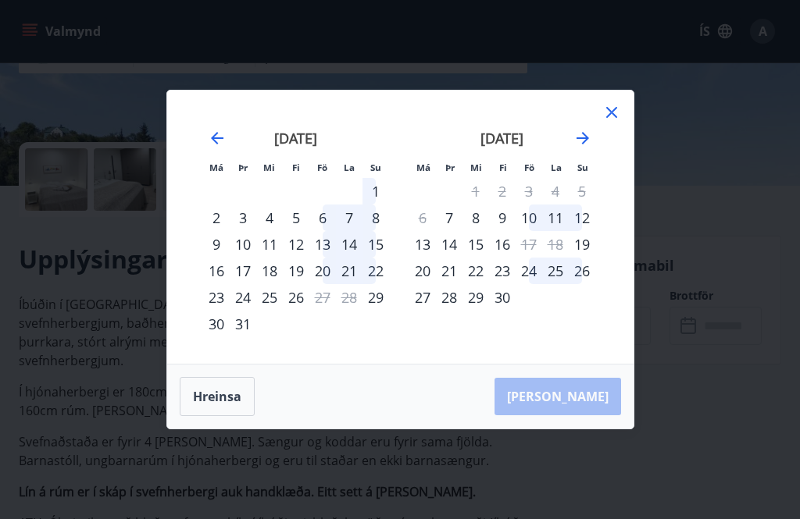
click at [614, 122] on icon at bounding box center [611, 112] width 19 height 19
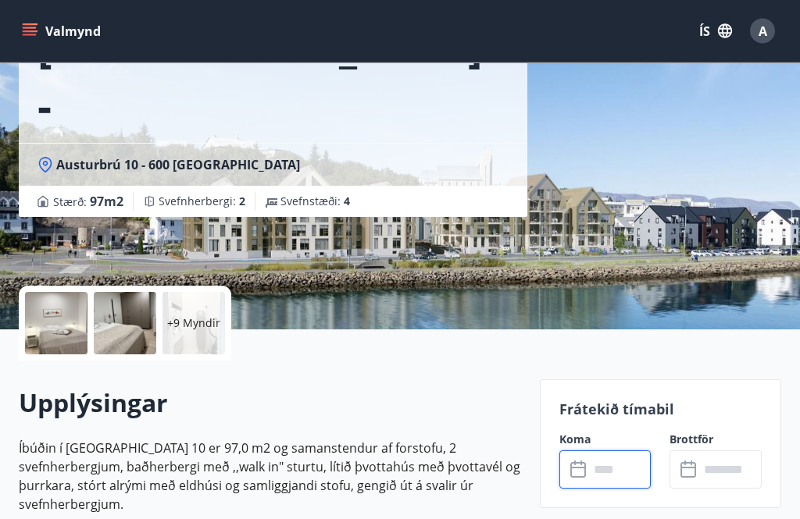
scroll to position [0, 0]
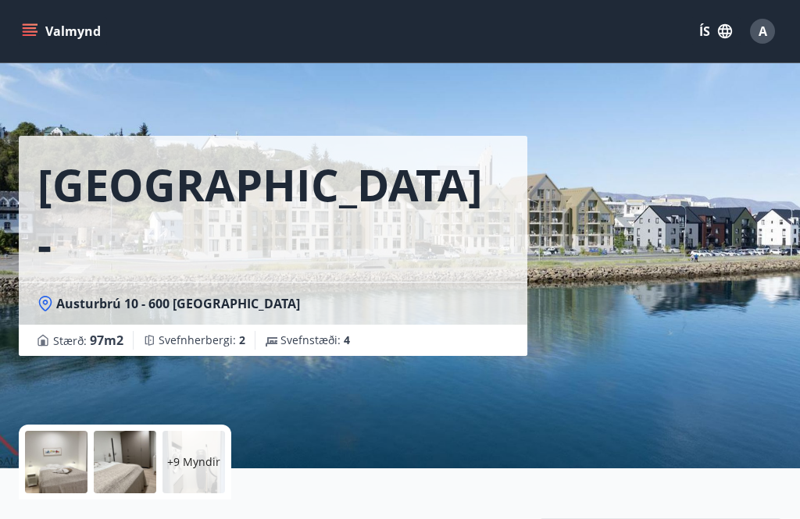
click at [726, 37] on icon "button" at bounding box center [725, 31] width 14 height 14
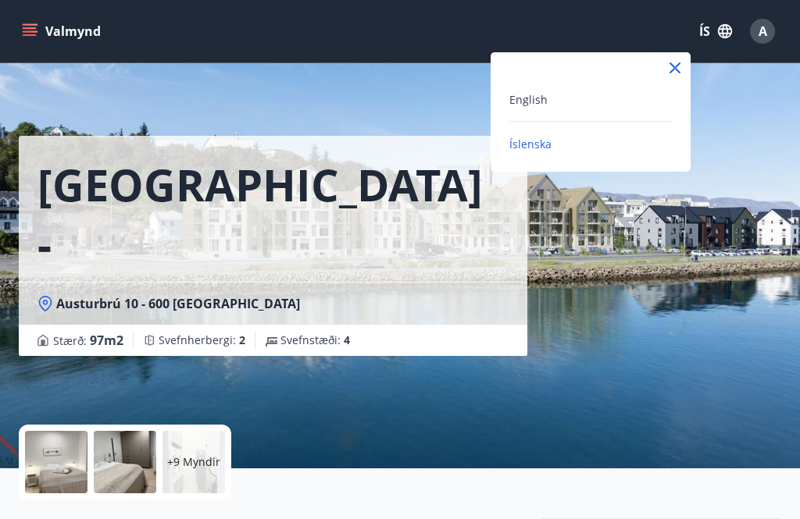
click at [540, 149] on span "Íslenska" at bounding box center [530, 144] width 42 height 15
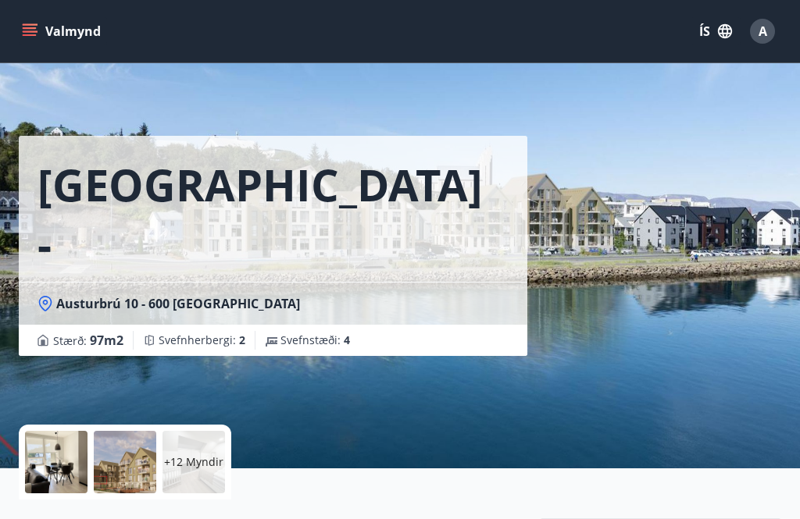
click at [771, 30] on div "A" at bounding box center [762, 31] width 25 height 25
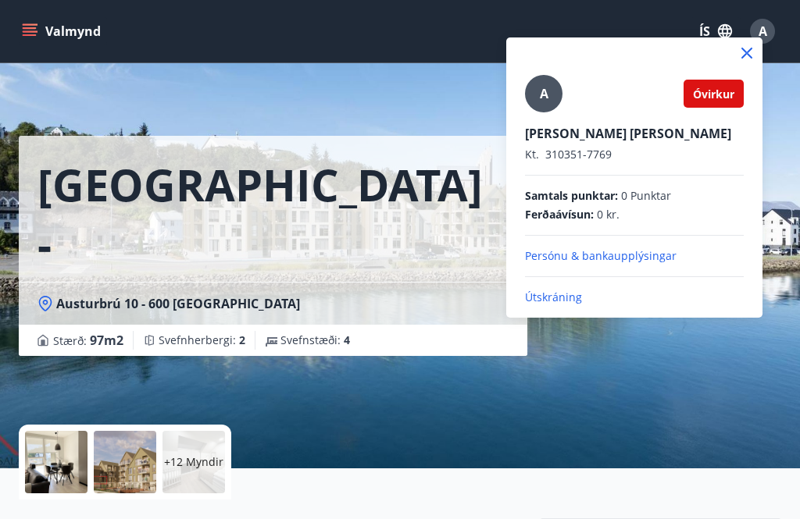
click at [750, 56] on icon at bounding box center [746, 53] width 11 height 11
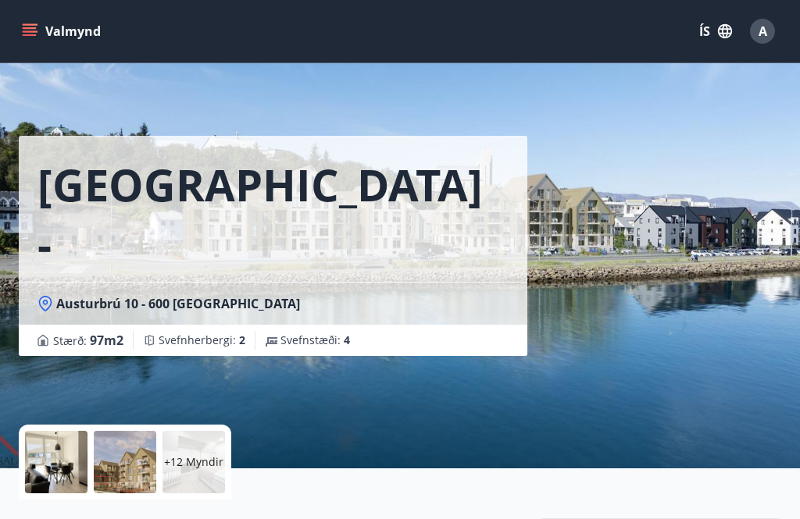
click at [763, 39] on span "A" at bounding box center [762, 31] width 9 height 17
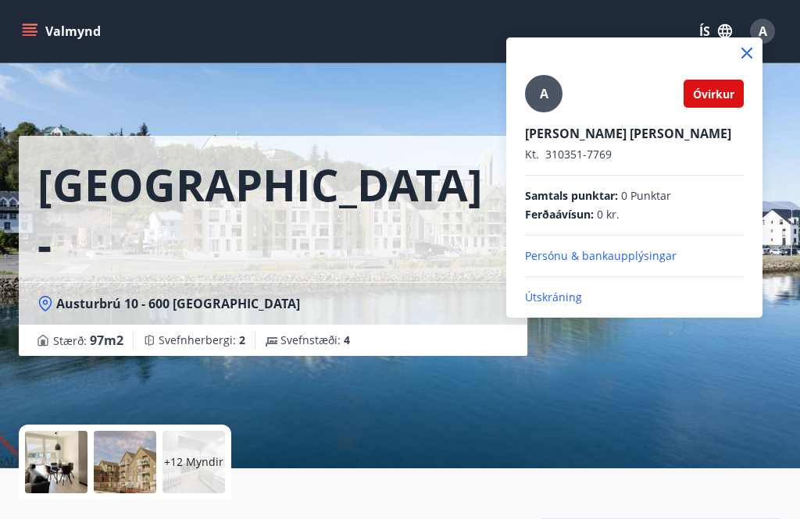
click at [753, 55] on icon at bounding box center [746, 53] width 19 height 19
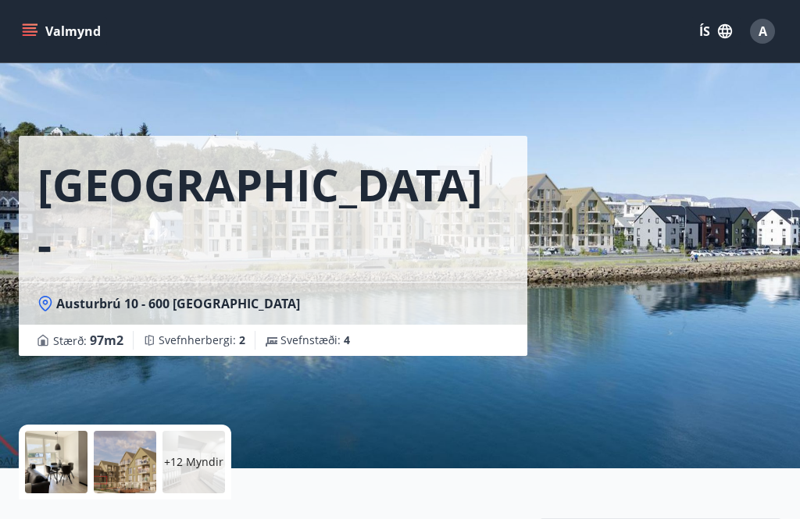
click at [30, 34] on icon "menu" at bounding box center [30, 35] width 14 height 2
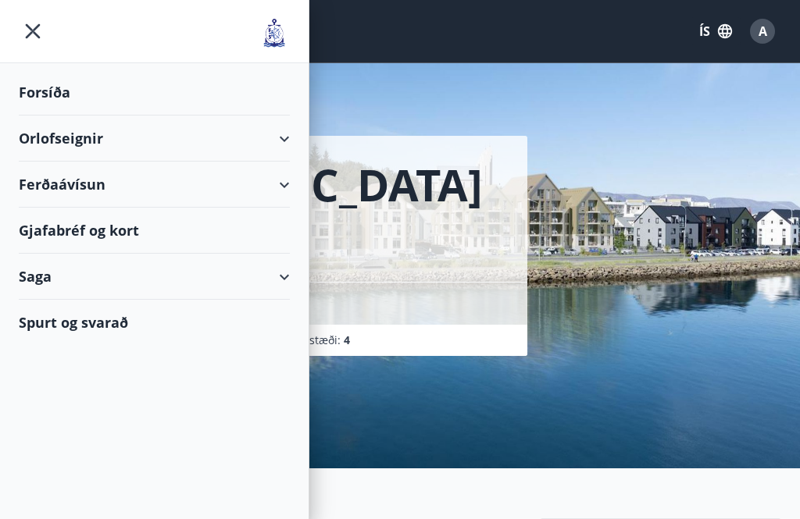
click at [62, 187] on div "Ferðaávísun" at bounding box center [154, 185] width 271 height 46
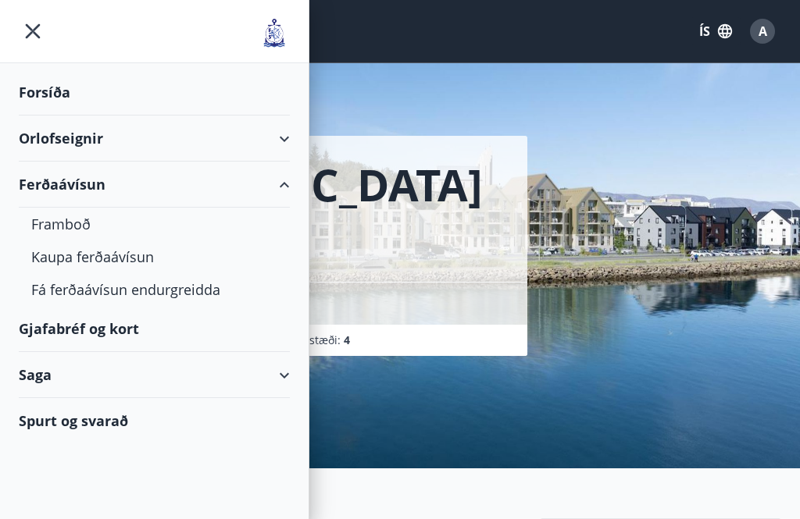
click at [51, 228] on div "Framboð" at bounding box center [154, 224] width 246 height 33
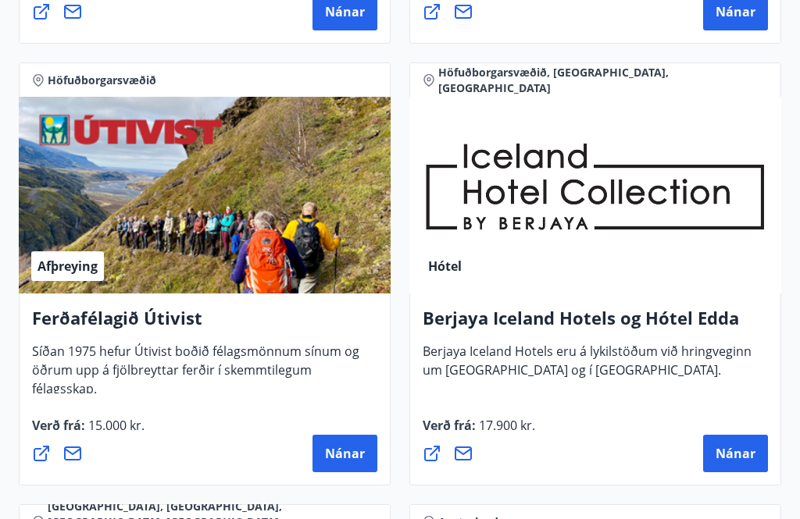
scroll to position [2438, 0]
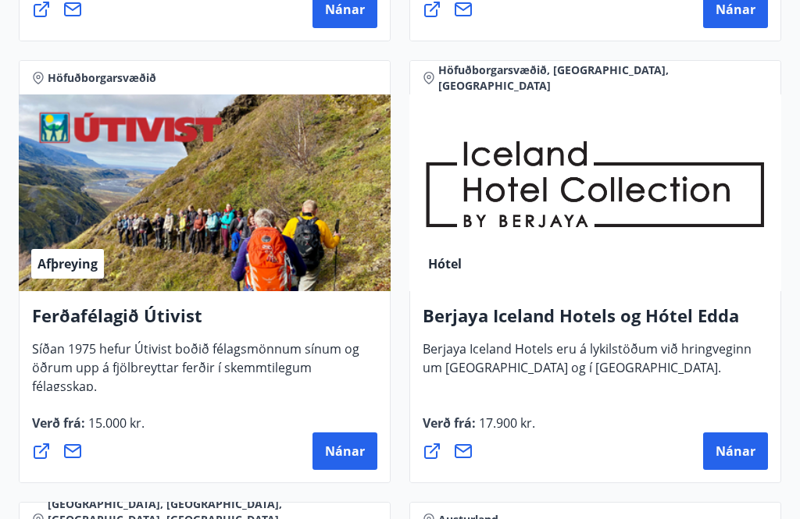
click at [741, 458] on span "Nánar" at bounding box center [735, 451] width 40 height 17
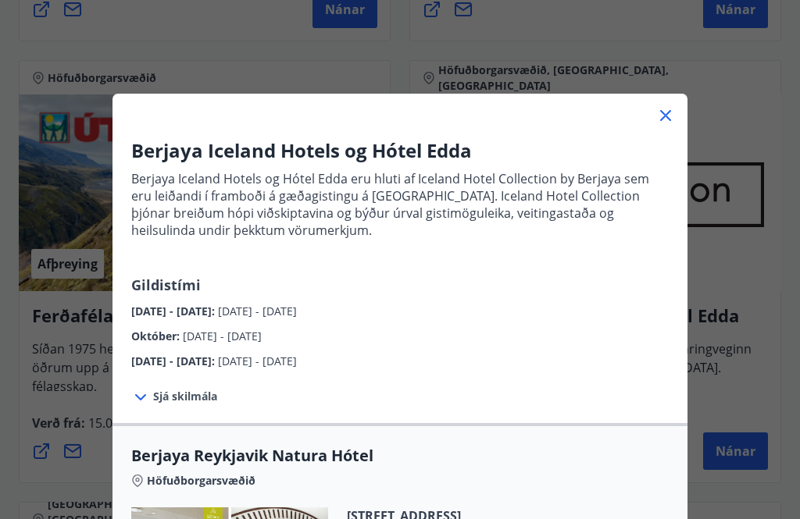
click at [688, 347] on div "Berjaya Iceland Hotels og Hótel Edda Berjaya Iceland Hotels og Hótel Edda eru h…" at bounding box center [400, 259] width 800 height 519
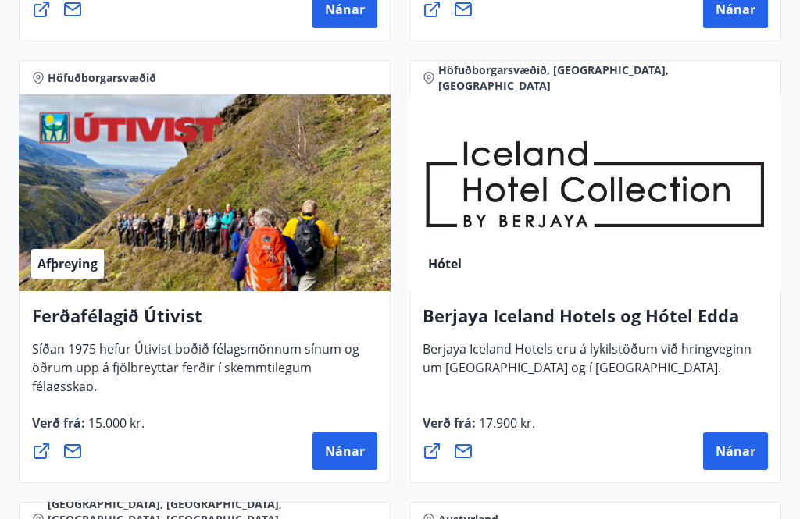
click at [743, 456] on span "Nánar" at bounding box center [735, 451] width 40 height 17
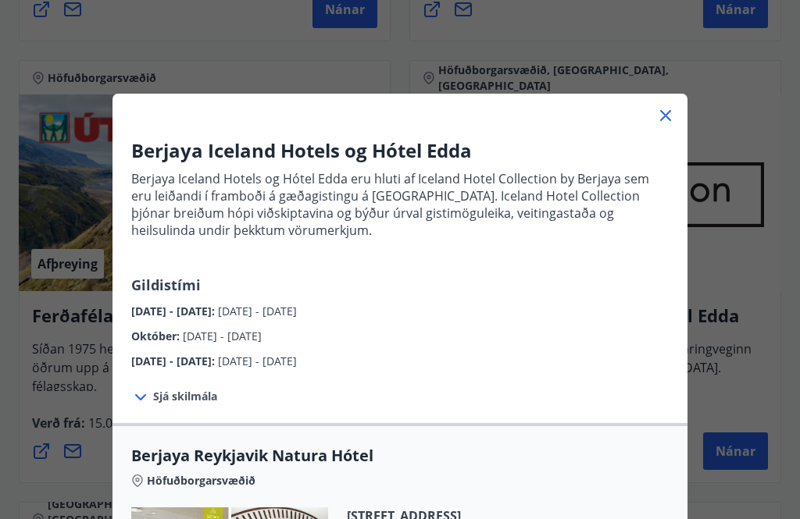
scroll to position [0, 0]
click at [180, 401] on span "Sjá skilmála" at bounding box center [185, 397] width 64 height 16
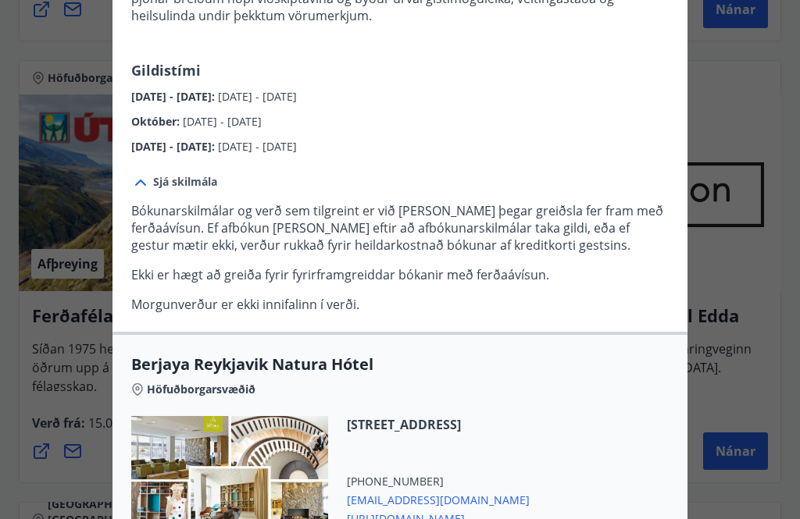
scroll to position [215, 0]
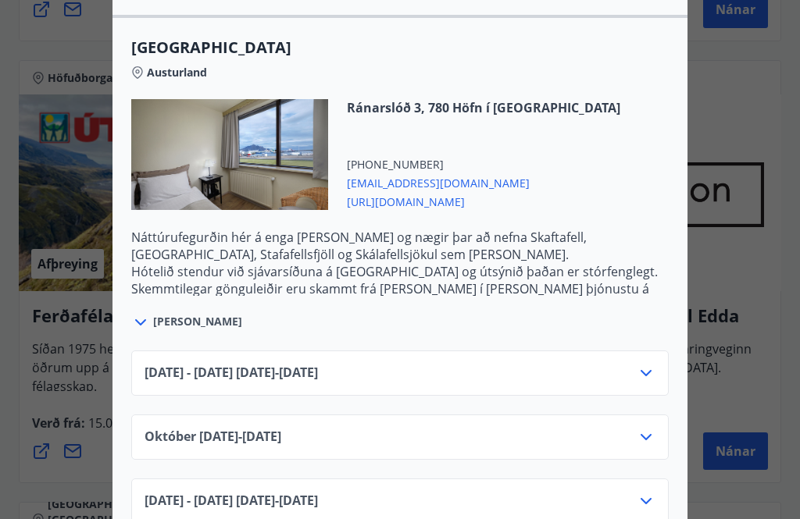
scroll to position [2610, 0]
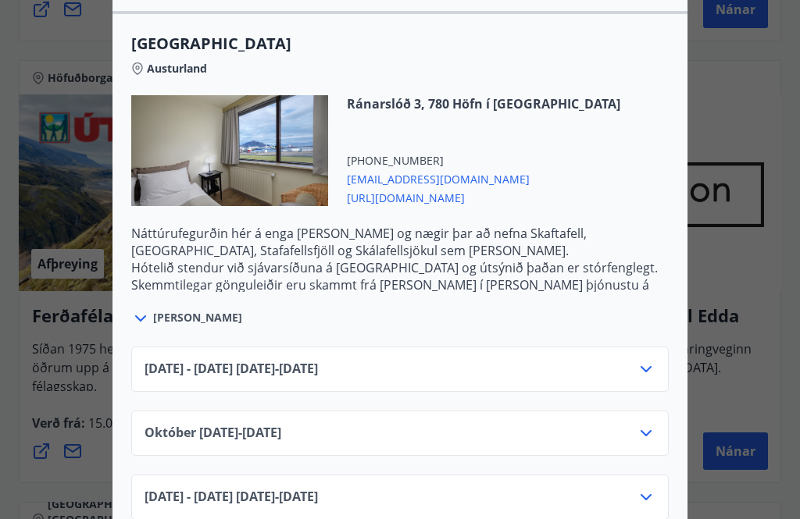
click at [649, 374] on icon at bounding box center [645, 369] width 19 height 19
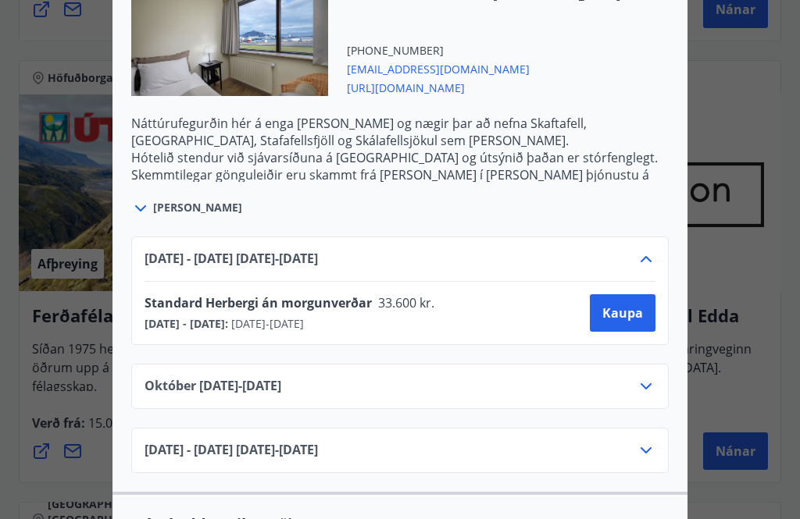
scroll to position [2719, 0]
click at [649, 391] on icon at bounding box center [645, 387] width 19 height 19
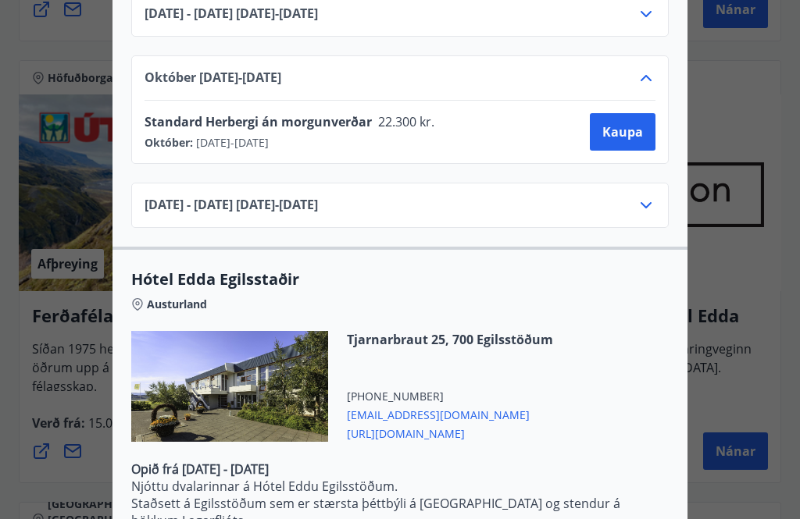
scroll to position [2969, 0]
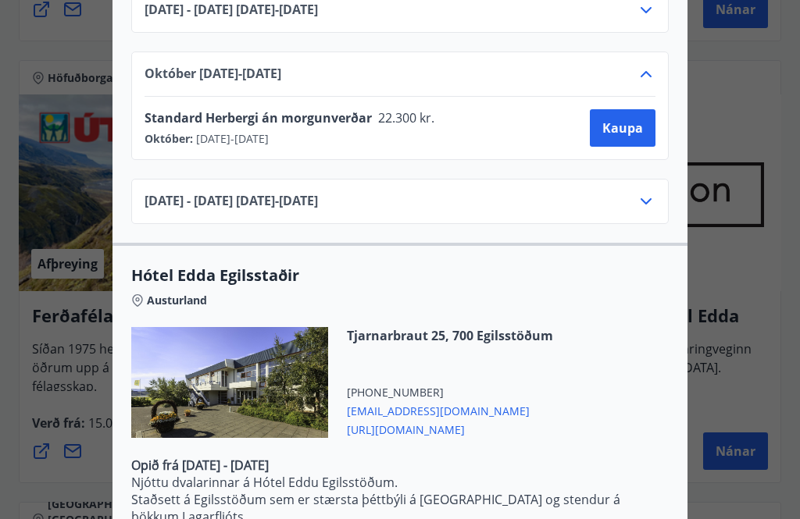
click at [629, 130] on span "Kaupa" at bounding box center [622, 127] width 41 height 17
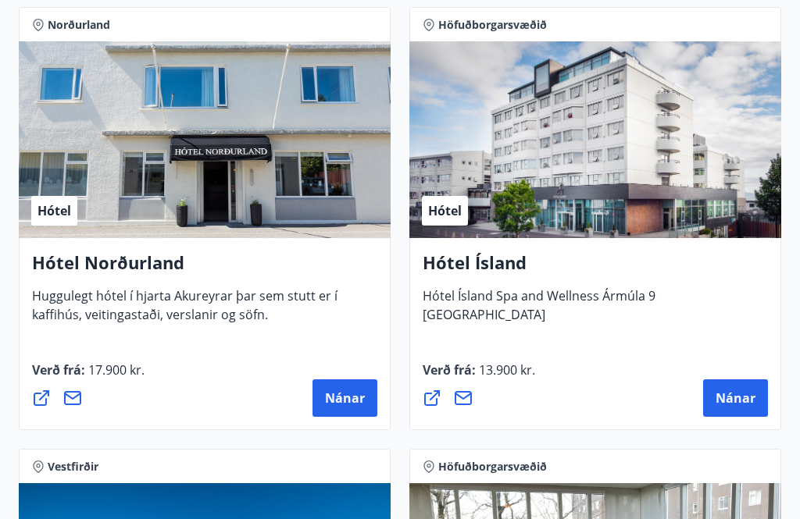
scroll to position [3376, 0]
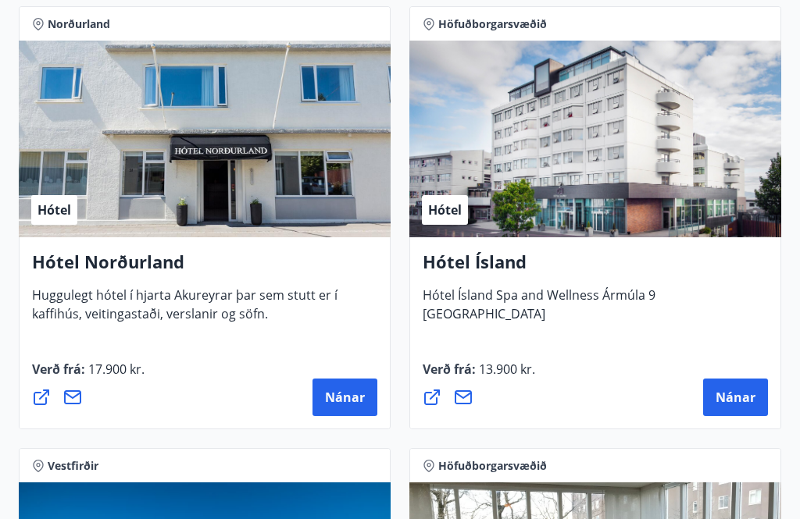
click at [354, 401] on span "Nánar" at bounding box center [345, 397] width 40 height 17
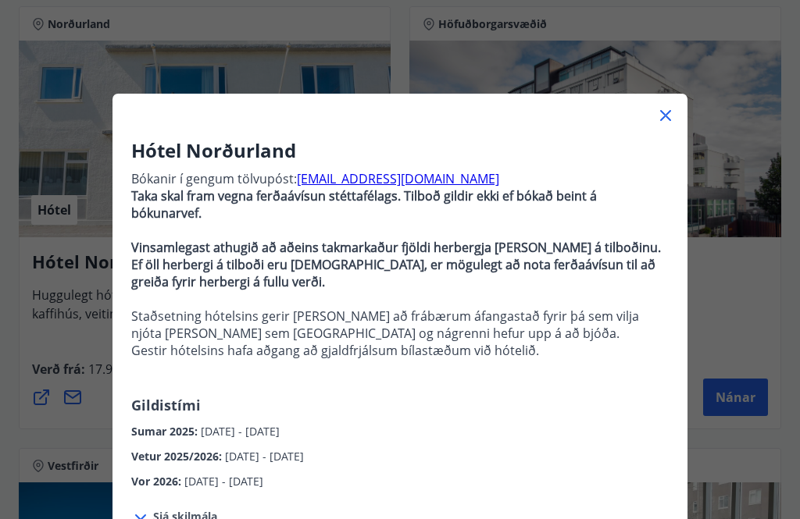
click at [666, 118] on icon at bounding box center [665, 115] width 19 height 19
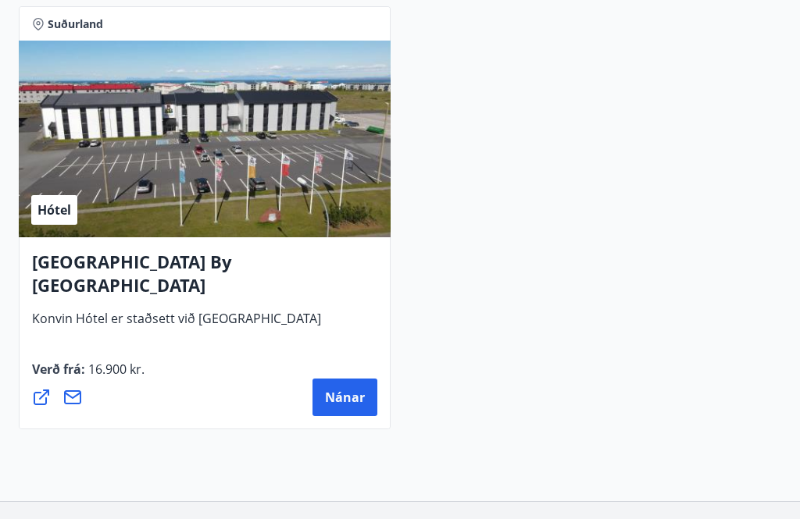
scroll to position [6473, 0]
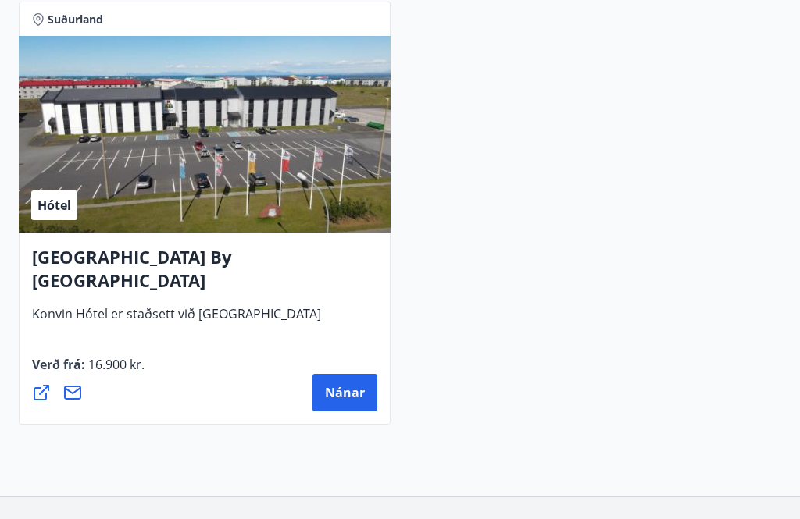
click at [352, 401] on span "Nánar" at bounding box center [345, 393] width 40 height 17
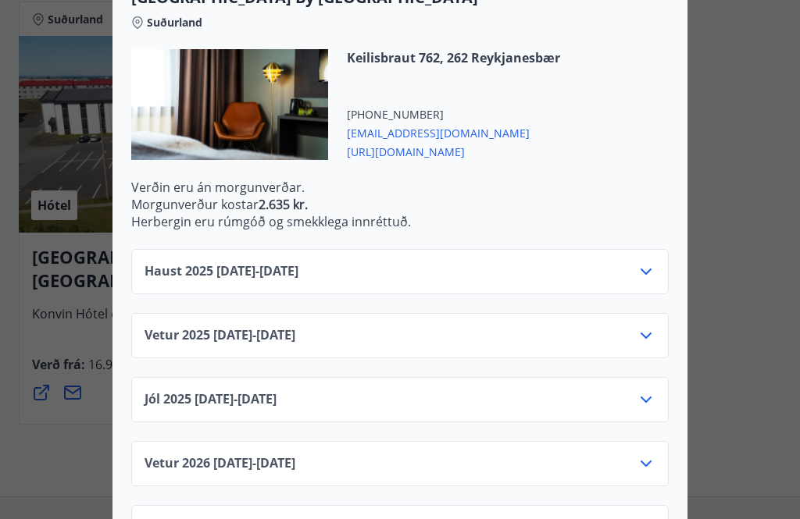
scroll to position [6533, 0]
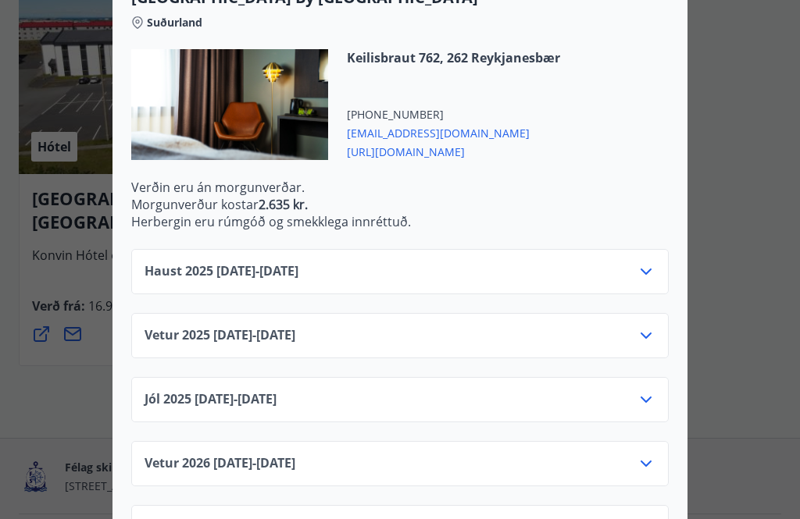
click at [653, 461] on icon at bounding box center [645, 463] width 19 height 19
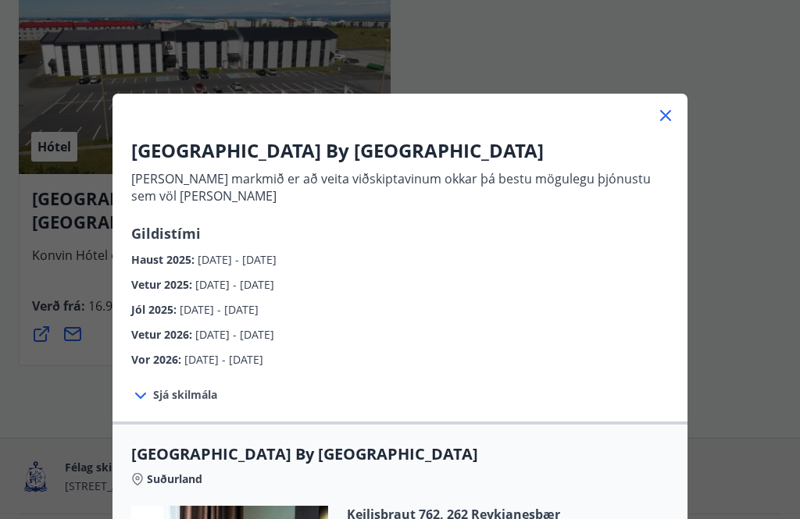
scroll to position [0, 0]
click at [673, 116] on icon at bounding box center [665, 115] width 19 height 19
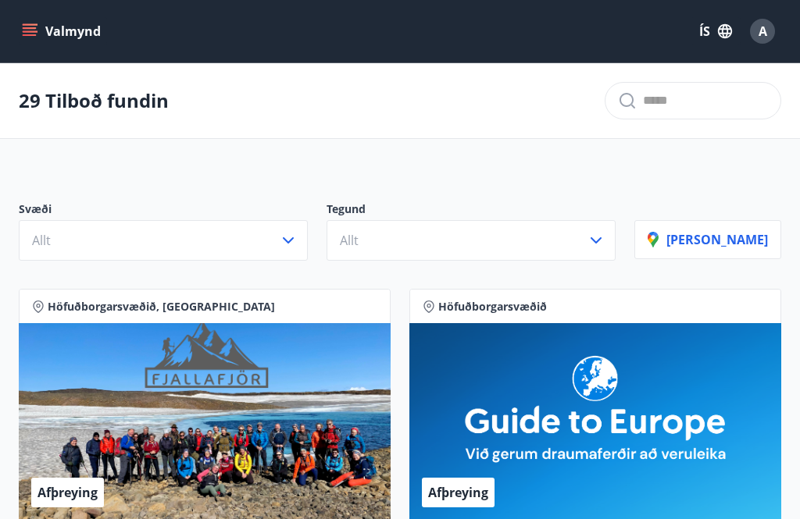
click at [31, 31] on icon "menu" at bounding box center [31, 31] width 17 height 2
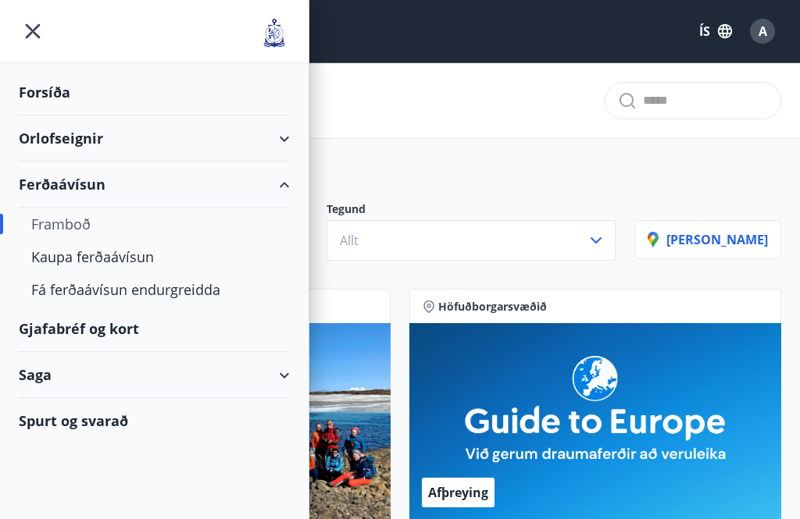
click at [283, 392] on div "Saga" at bounding box center [154, 375] width 271 height 46
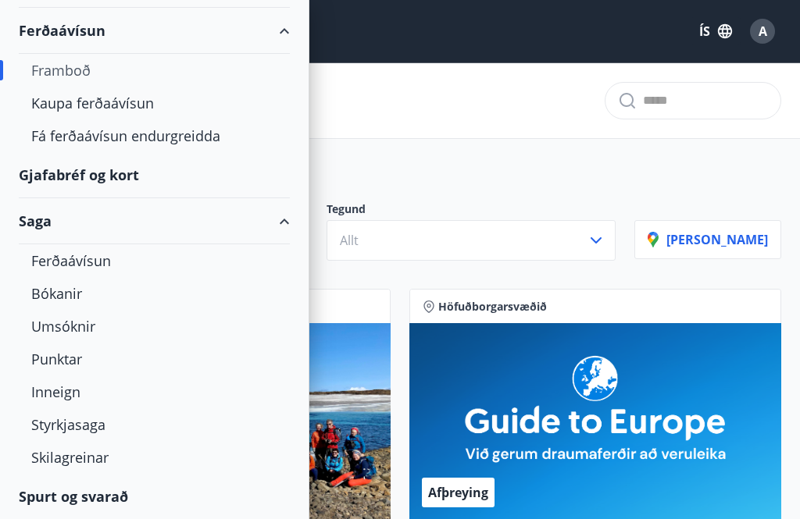
scroll to position [154, 0]
click at [92, 265] on div "Ferðaávísun" at bounding box center [154, 260] width 246 height 33
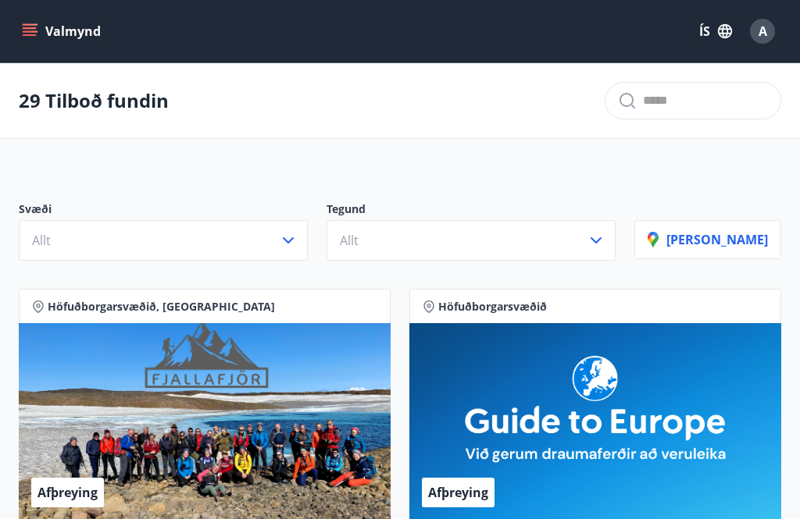
click at [31, 32] on icon "menu" at bounding box center [31, 31] width 17 height 2
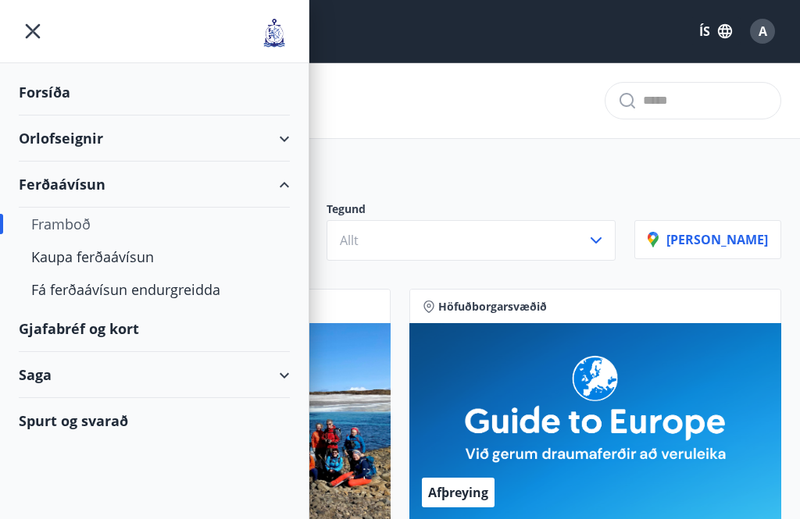
click at [81, 261] on div "Kaupa ferðaávísun" at bounding box center [154, 256] width 246 height 33
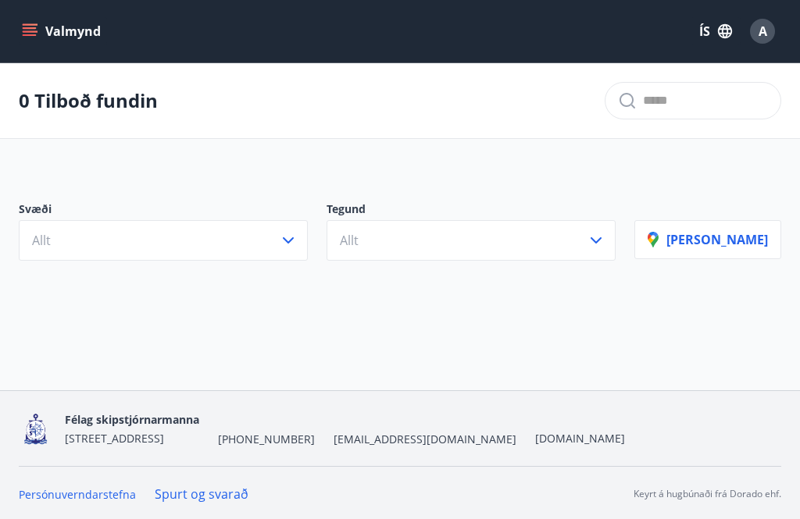
click at [32, 30] on icon "menu" at bounding box center [30, 31] width 16 height 16
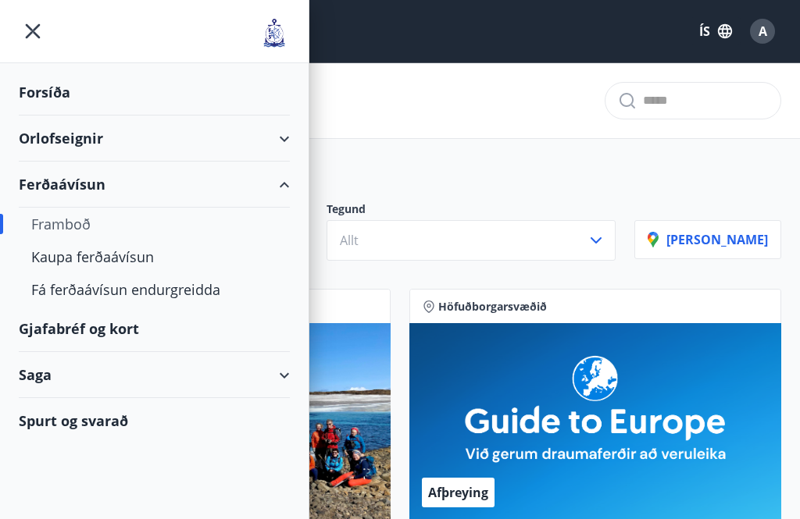
click at [34, 381] on div "Saga" at bounding box center [154, 375] width 271 height 46
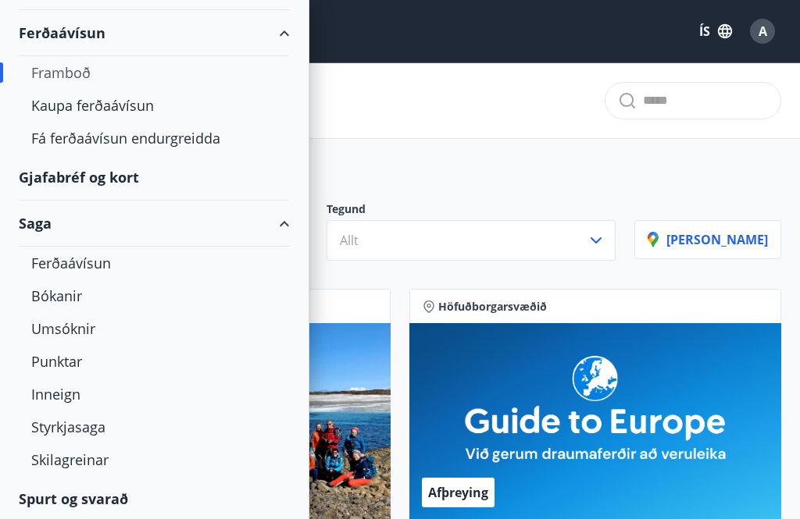
scroll to position [154, 0]
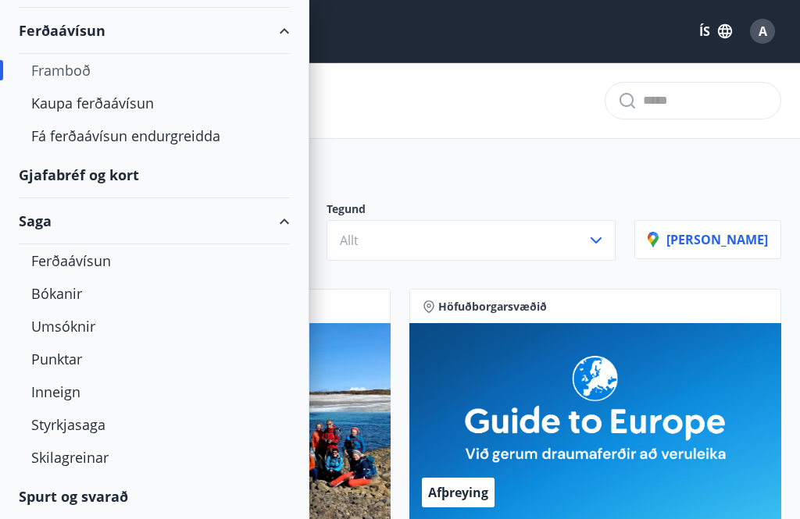
click at [55, 293] on div "Bókanir" at bounding box center [154, 293] width 246 height 33
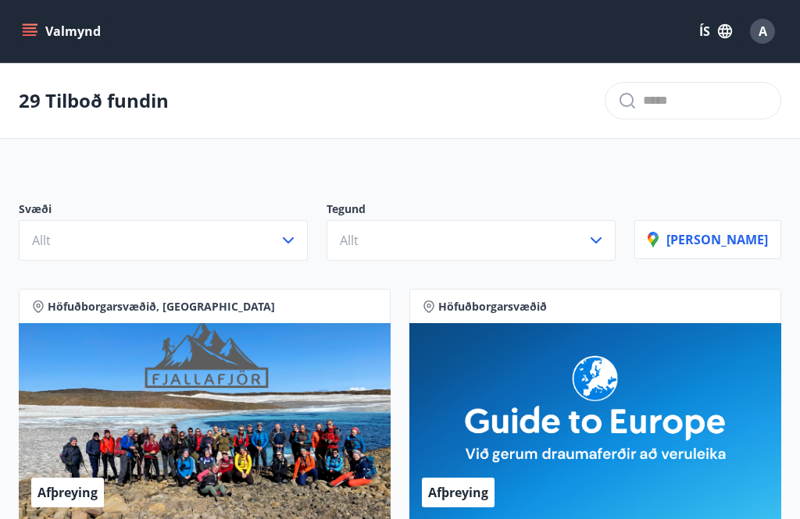
click at [31, 28] on icon "menu" at bounding box center [30, 28] width 14 height 2
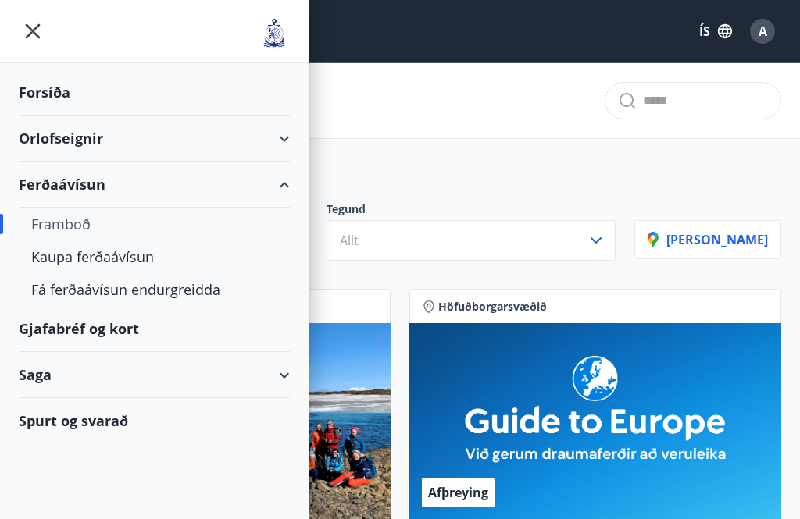
click at [62, 330] on div "Gjafabréf og kort" at bounding box center [154, 329] width 271 height 46
click at [66, 411] on div "Spurt og svarað" at bounding box center [154, 420] width 271 height 45
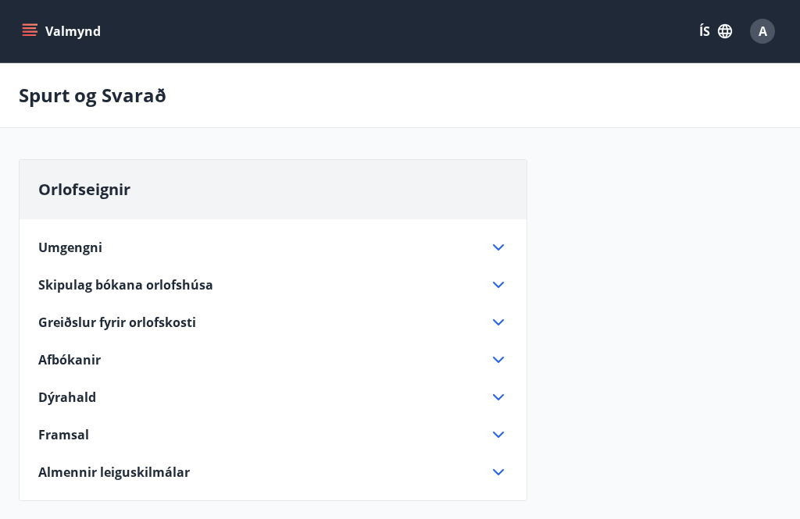
click at [81, 287] on span "Skipulag bókana orlofshúsa" at bounding box center [125, 284] width 175 height 17
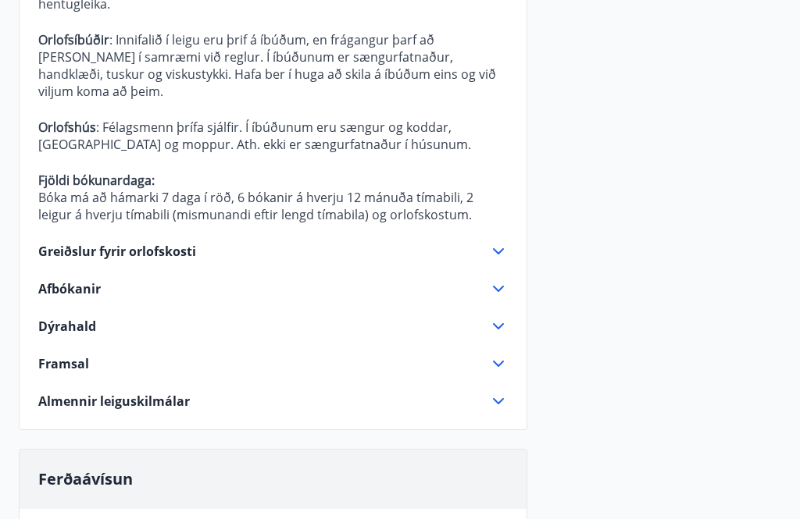
scroll to position [846, 0]
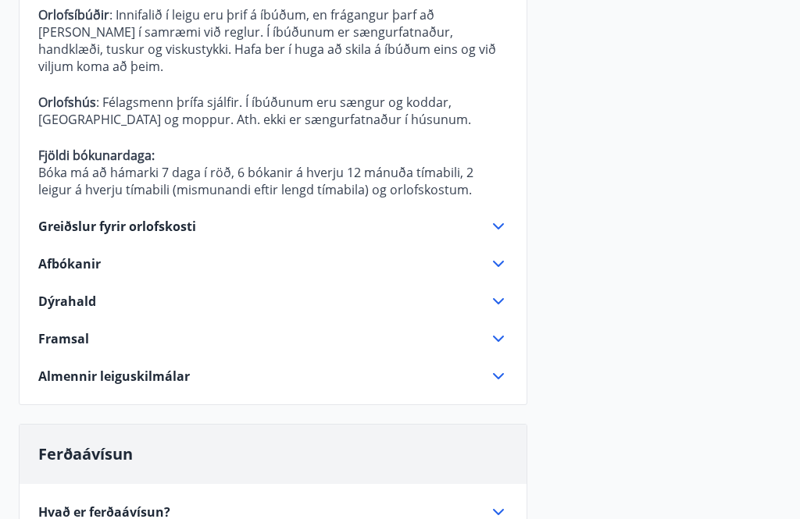
click at [500, 223] on icon at bounding box center [498, 226] width 11 height 6
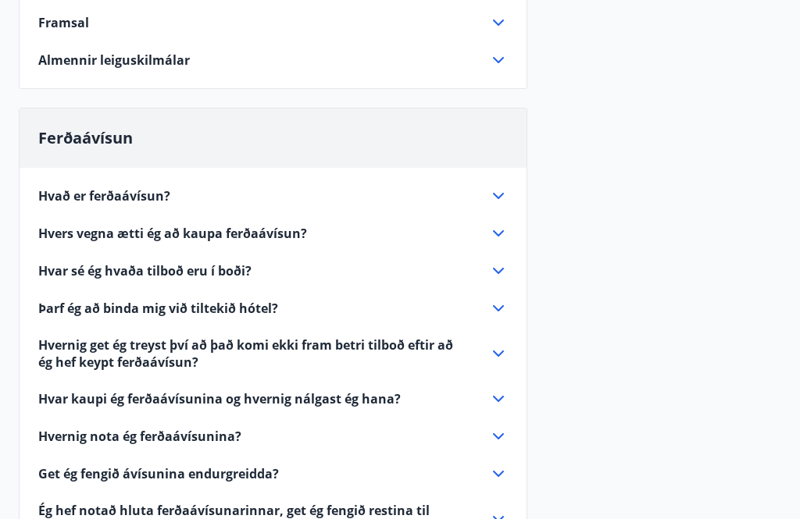
scroll to position [496, 0]
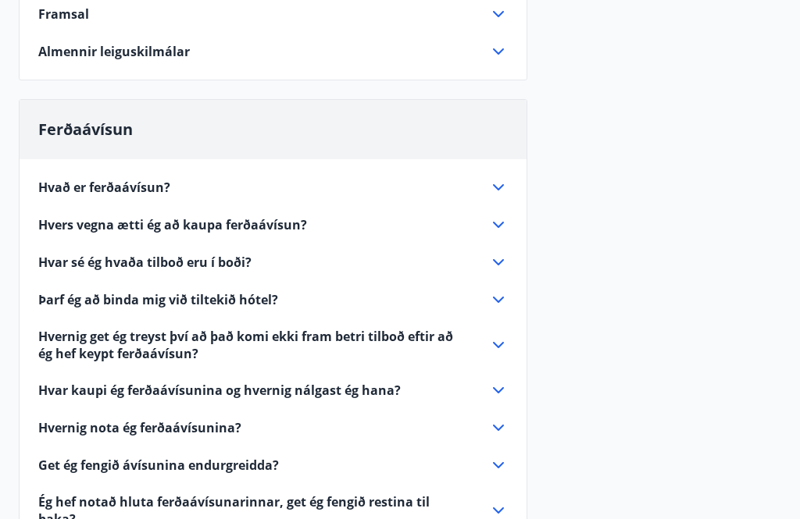
click at [500, 229] on icon at bounding box center [498, 224] width 19 height 19
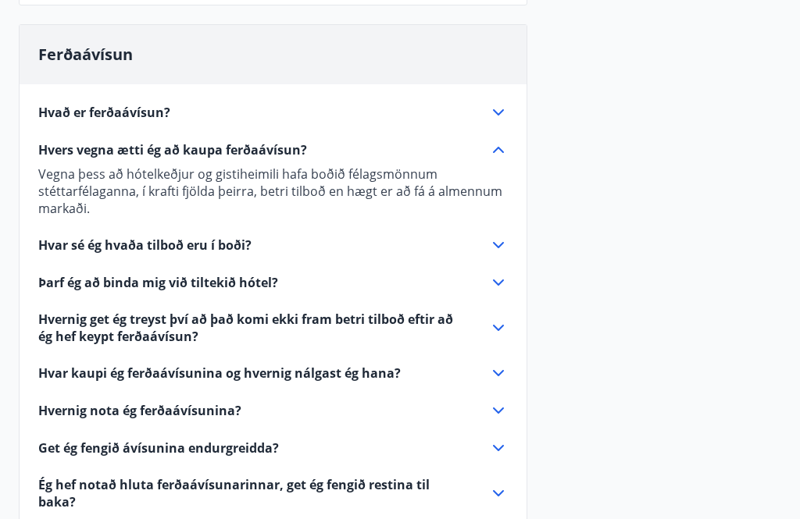
click at [497, 110] on icon at bounding box center [498, 112] width 19 height 19
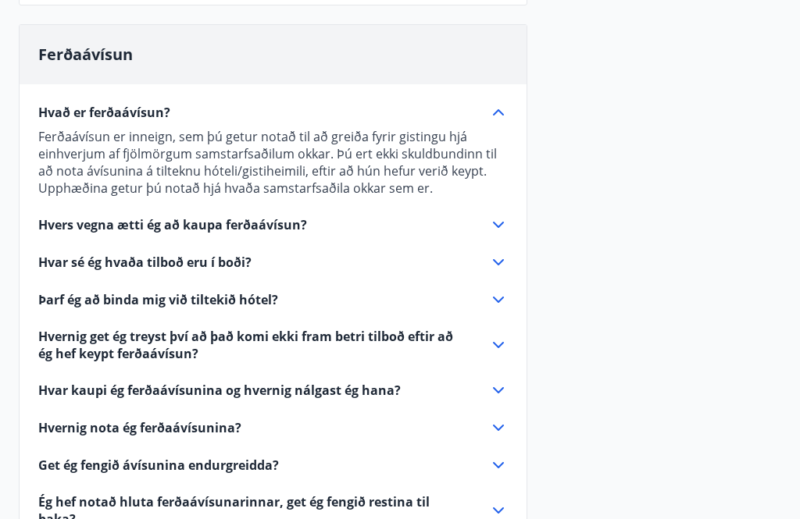
click at [506, 260] on icon at bounding box center [498, 262] width 19 height 19
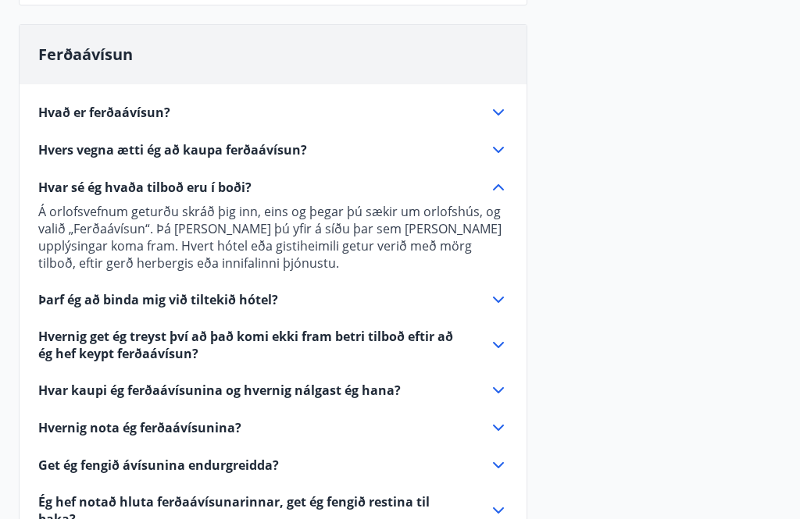
click at [498, 300] on icon at bounding box center [498, 299] width 19 height 19
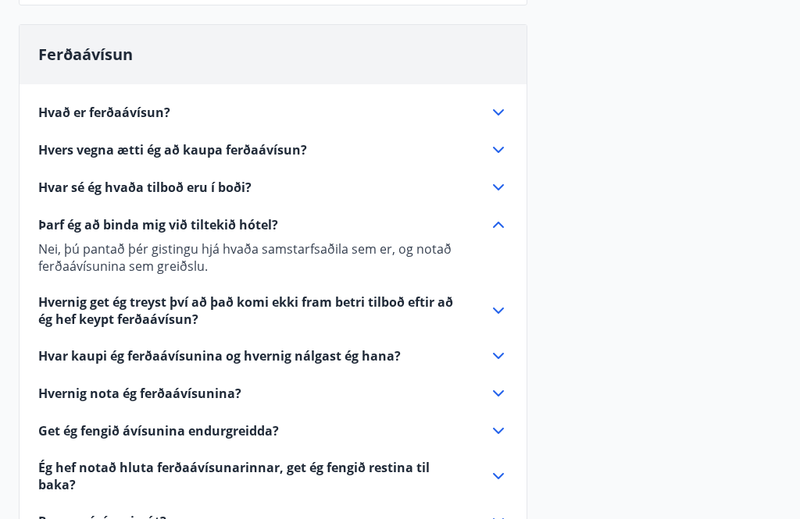
click at [504, 312] on icon at bounding box center [498, 310] width 19 height 19
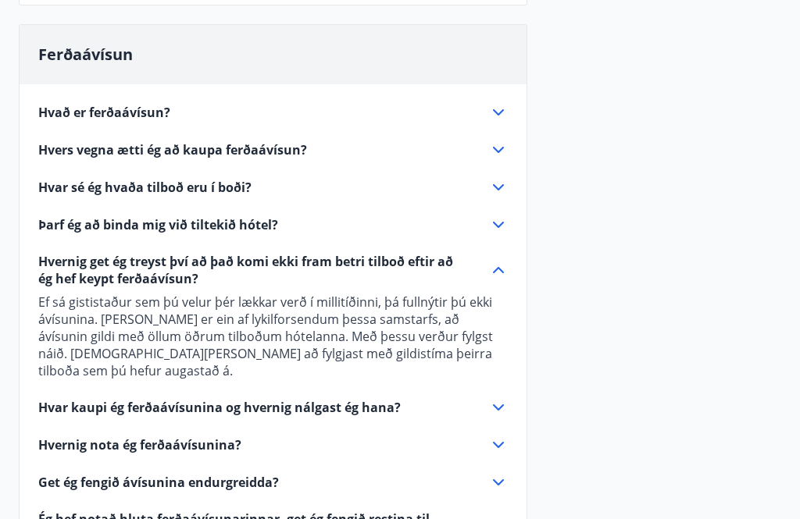
click at [506, 398] on icon at bounding box center [498, 407] width 19 height 19
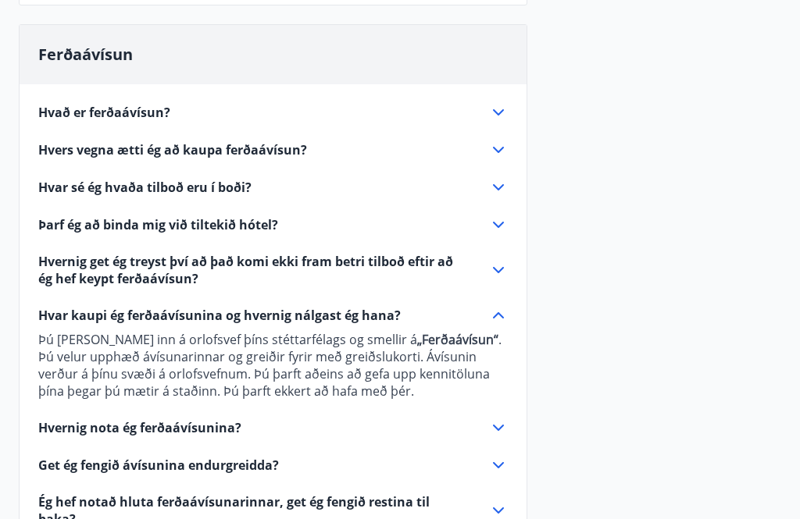
click at [494, 431] on icon at bounding box center [498, 427] width 19 height 19
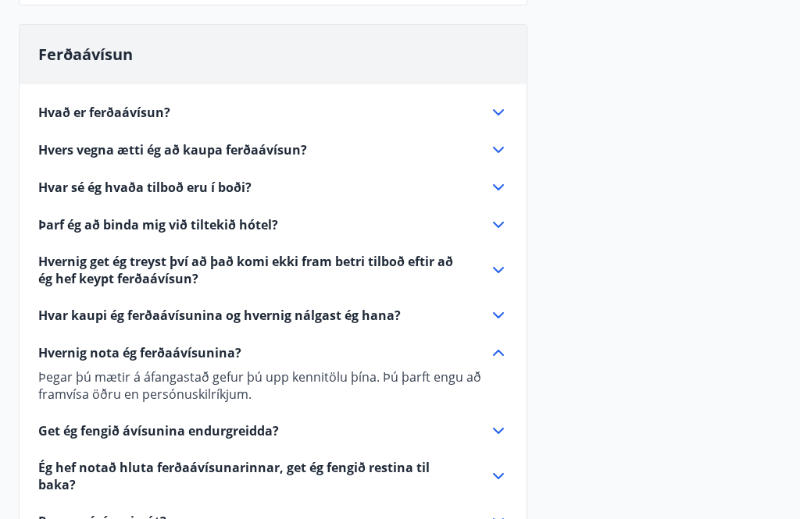
click at [498, 433] on icon at bounding box center [498, 431] width 11 height 6
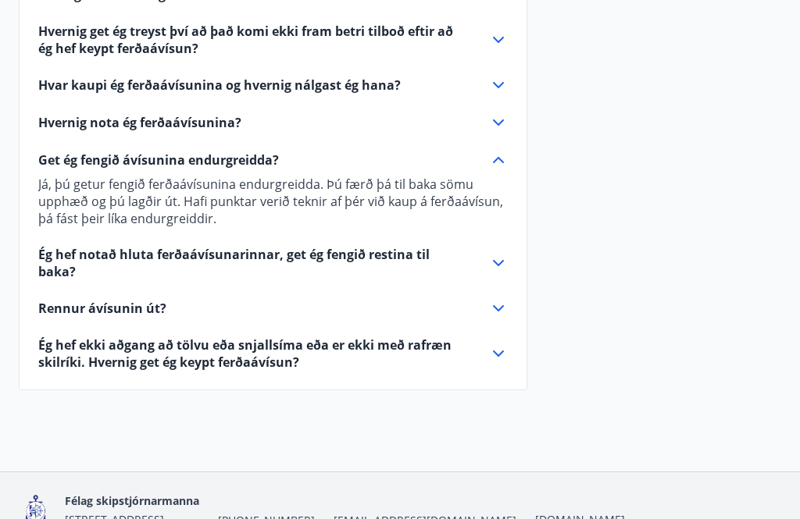
scroll to position [734, 0]
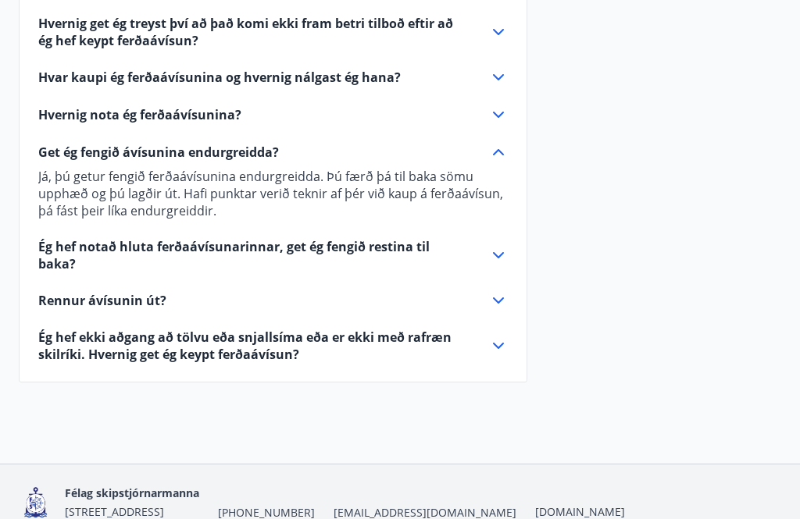
click at [501, 255] on icon at bounding box center [498, 255] width 19 height 19
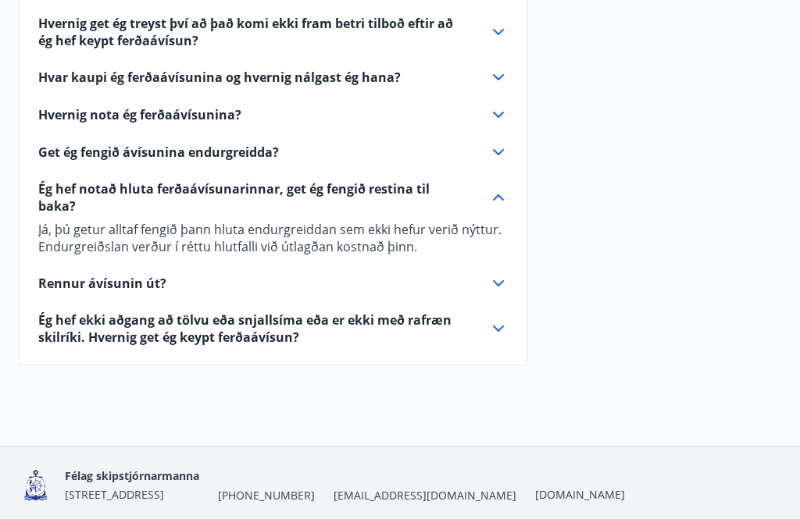
scroll to position [727, 0]
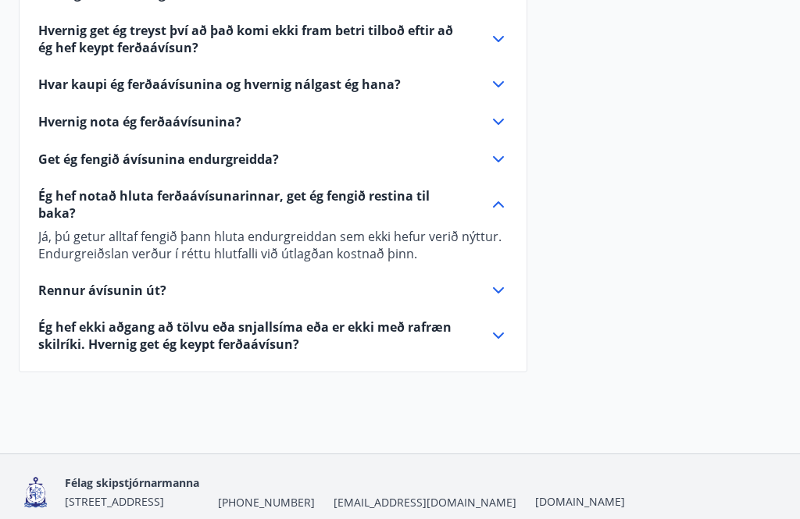
click at [500, 281] on icon at bounding box center [498, 290] width 19 height 19
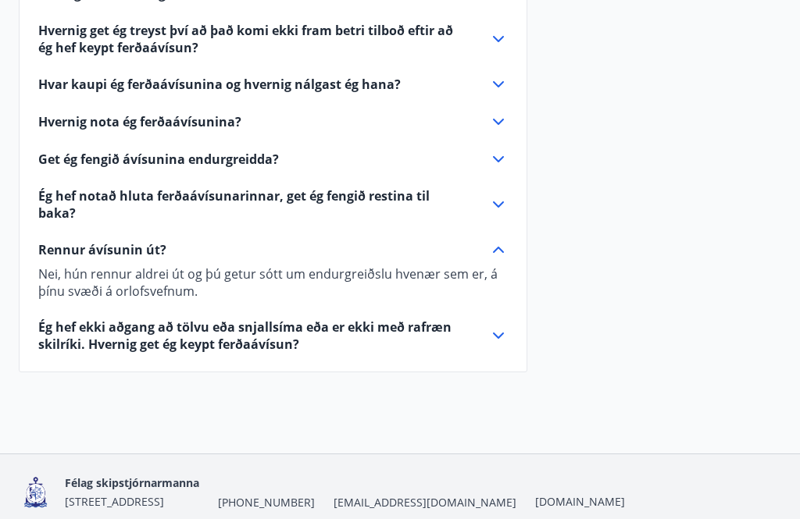
click at [498, 328] on icon at bounding box center [498, 335] width 19 height 19
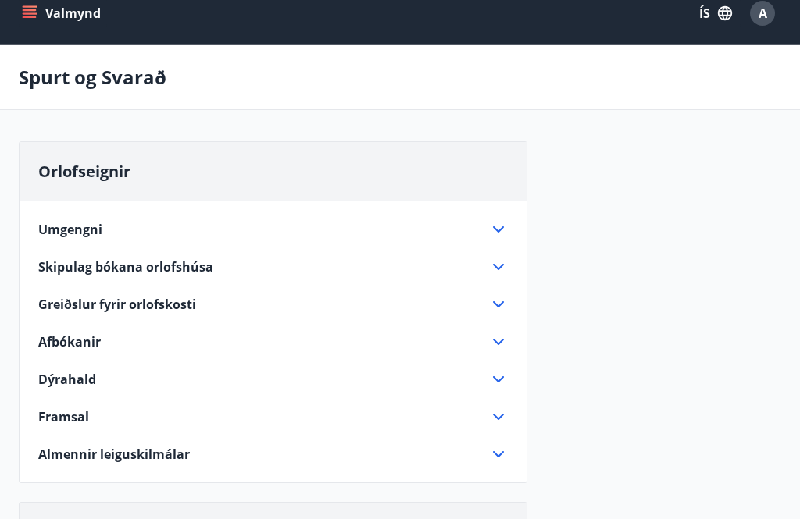
scroll to position [0, 0]
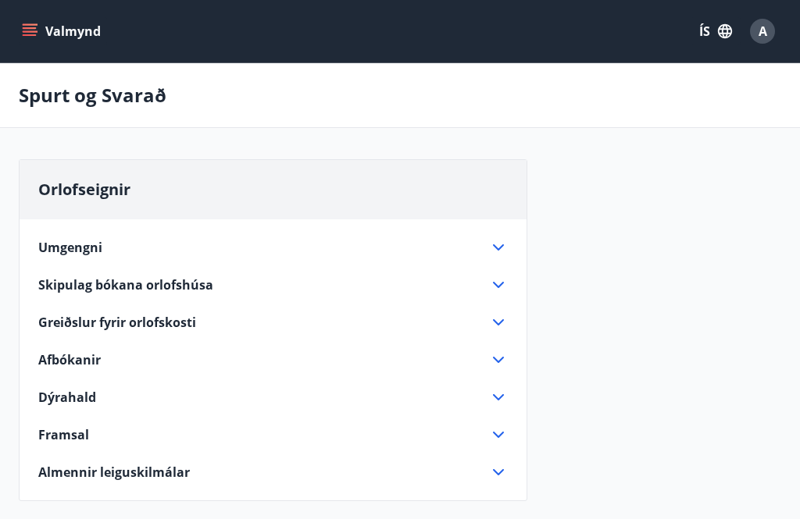
click at [26, 37] on icon "menu" at bounding box center [30, 31] width 16 height 16
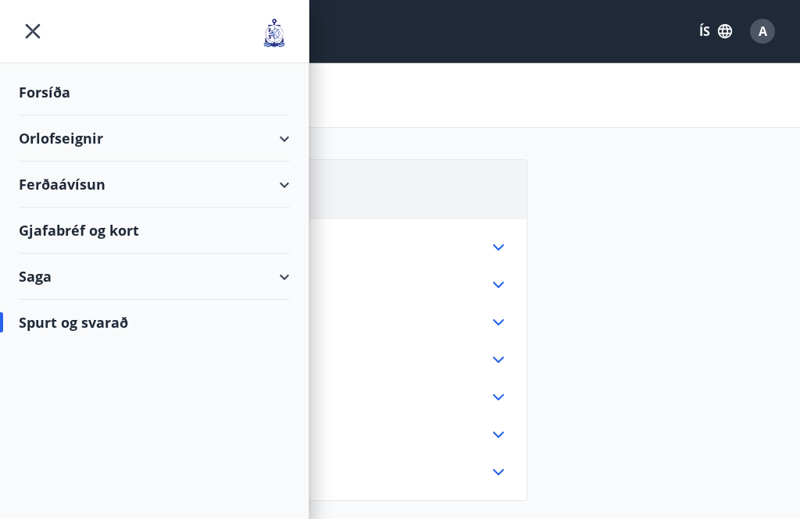
click at [65, 227] on div "Gjafabréf og kort" at bounding box center [154, 231] width 271 height 46
click at [35, 283] on div "Saga" at bounding box center [154, 277] width 271 height 46
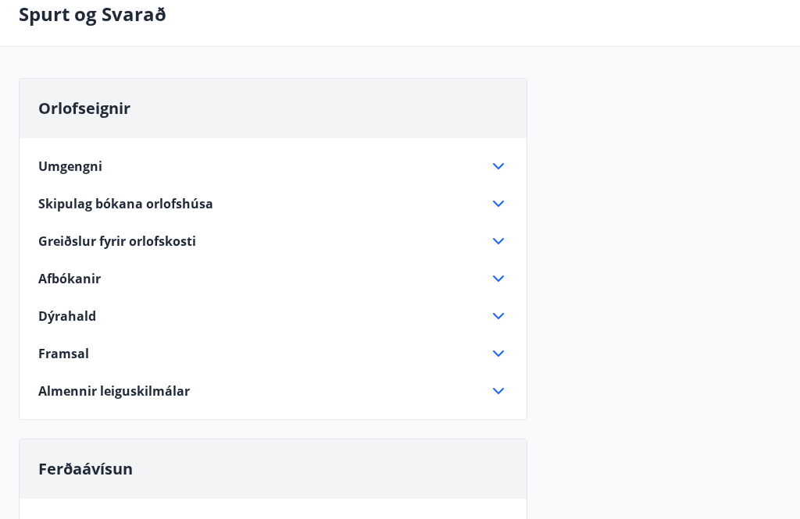
scroll to position [80, 0]
click at [500, 357] on icon at bounding box center [498, 354] width 19 height 19
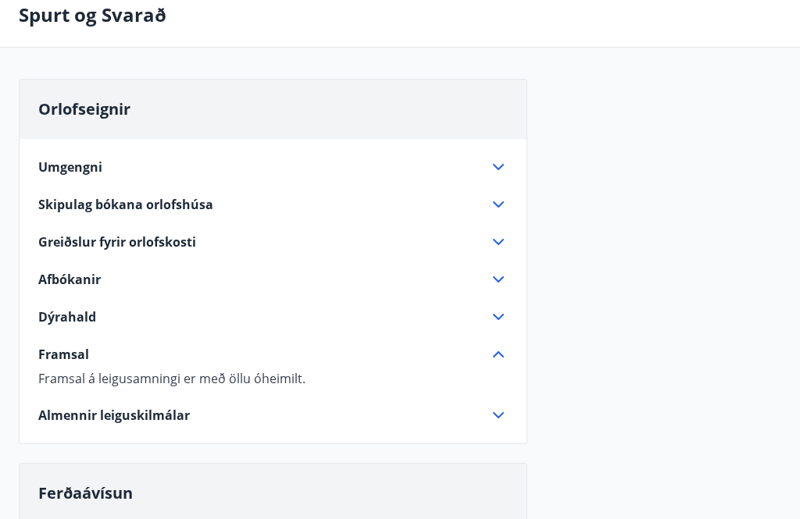
click at [504, 418] on icon at bounding box center [498, 415] width 19 height 19
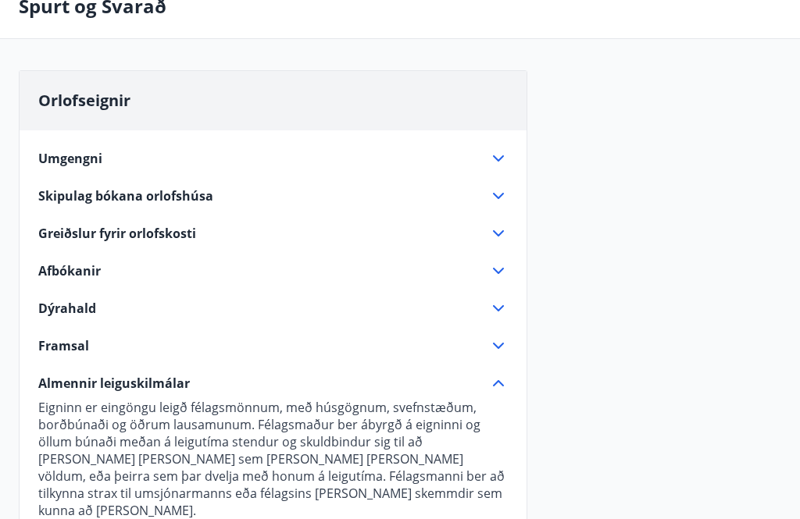
scroll to position [88, 0]
click at [504, 162] on icon at bounding box center [498, 159] width 19 height 19
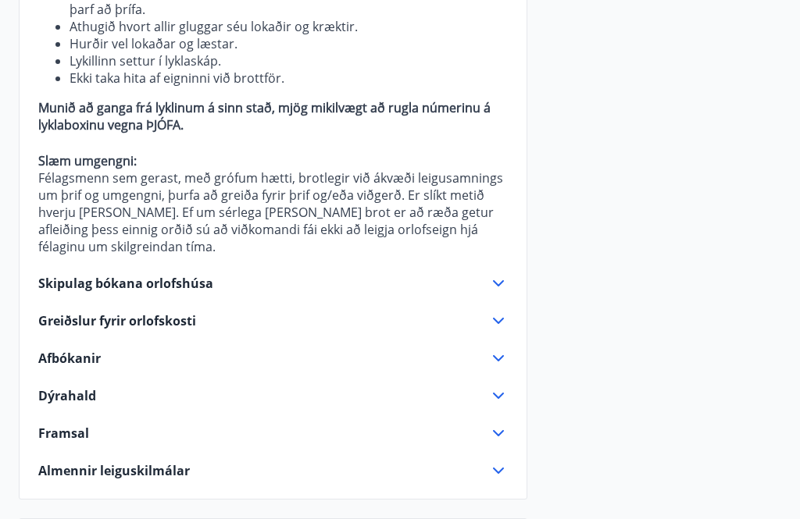
scroll to position [440, 0]
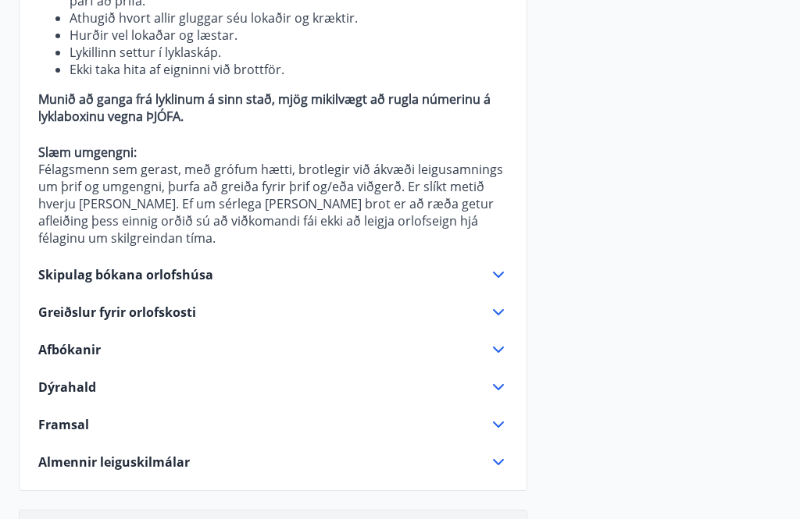
click at [507, 265] on icon at bounding box center [498, 274] width 19 height 19
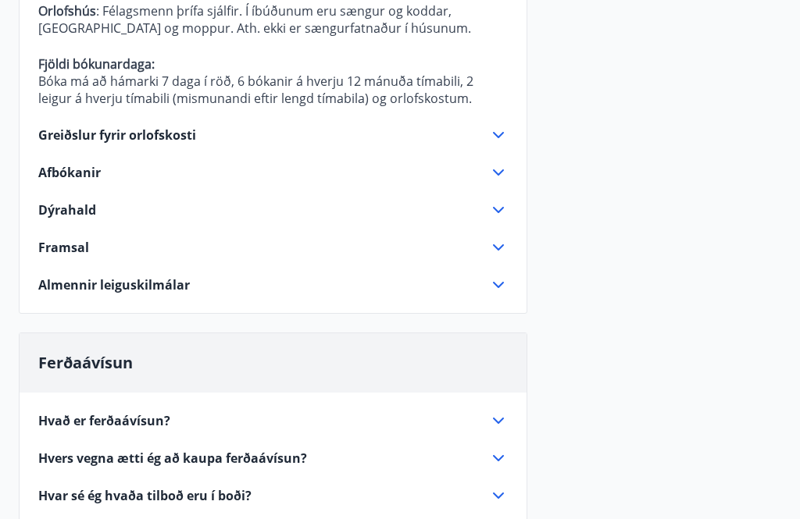
scroll to position [937, 0]
click at [500, 207] on icon at bounding box center [498, 210] width 11 height 6
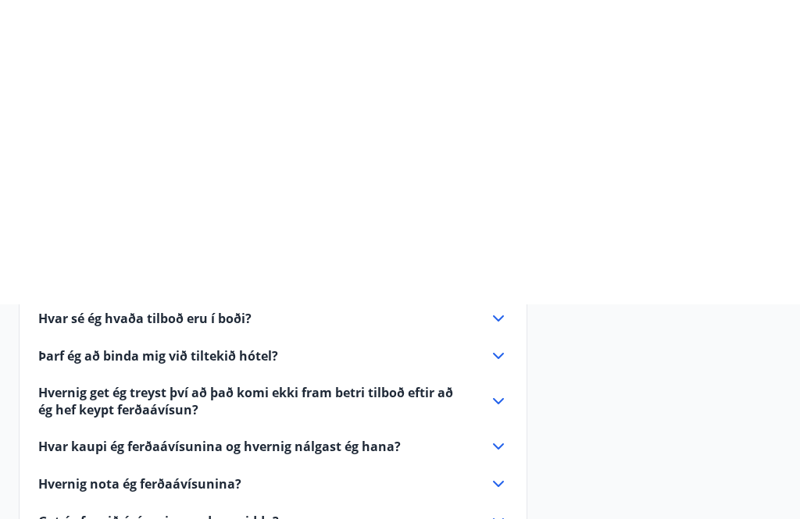
scroll to position [282, 0]
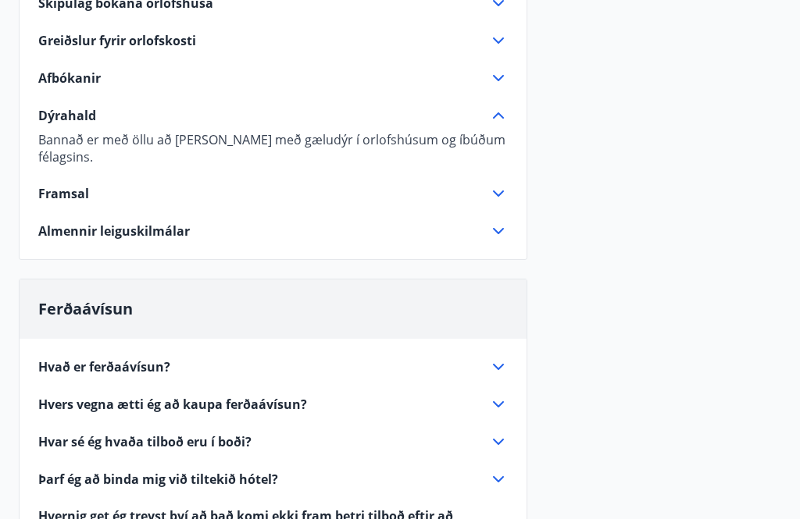
click at [494, 184] on icon at bounding box center [498, 193] width 19 height 19
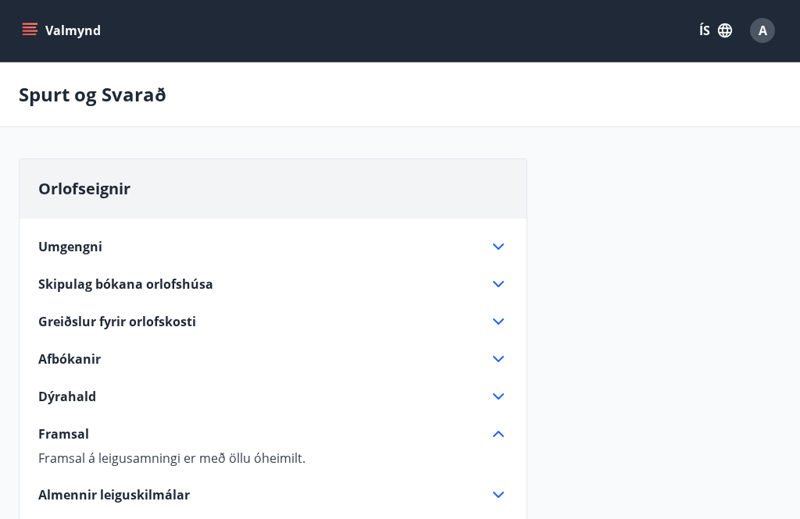
scroll to position [0, 0]
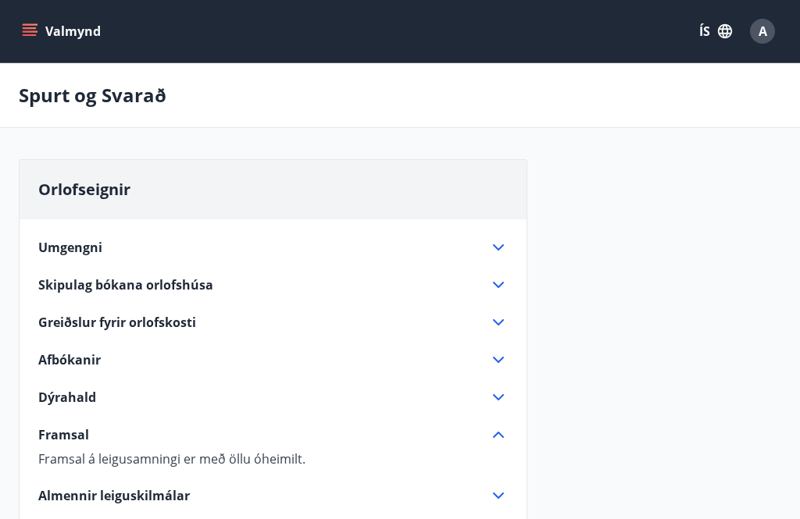
click at [503, 323] on icon at bounding box center [498, 322] width 19 height 19
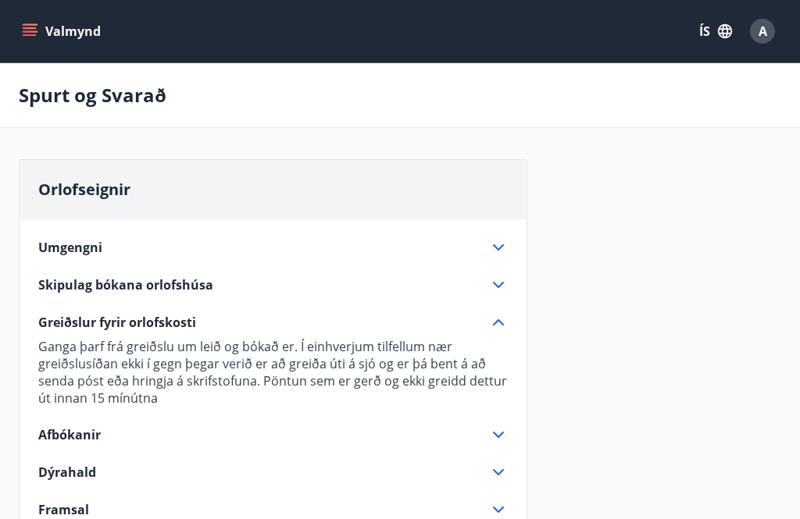
click at [30, 34] on icon "menu" at bounding box center [30, 35] width 14 height 2
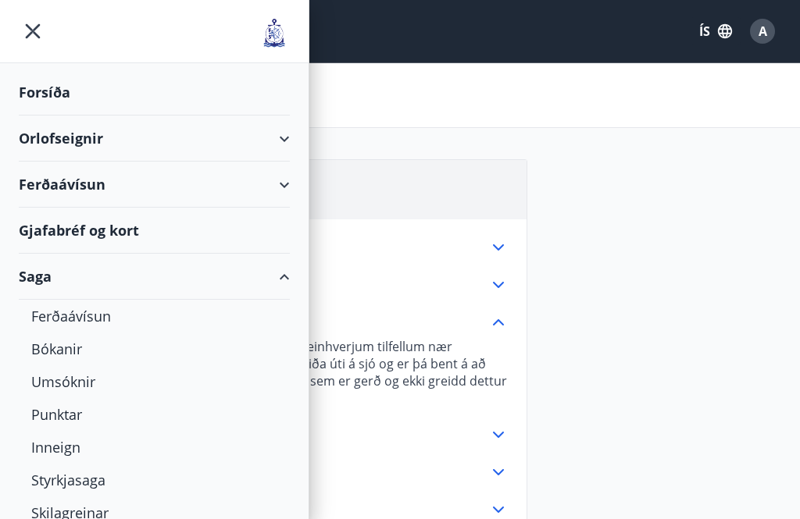
click at [33, 97] on div "Forsíða" at bounding box center [154, 92] width 271 height 46
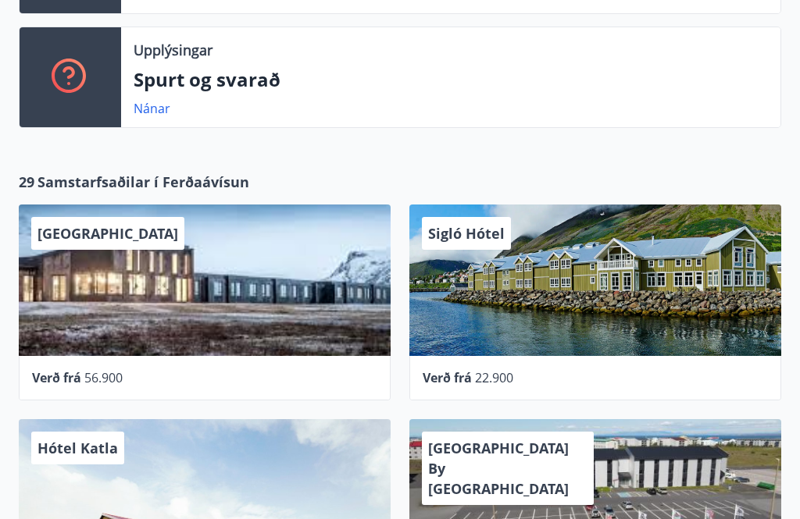
scroll to position [456, 0]
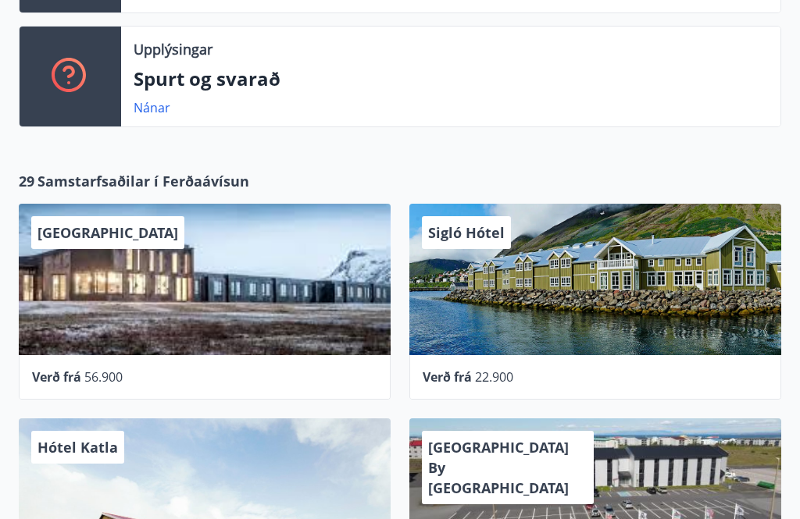
click at [99, 380] on span "56.900" at bounding box center [103, 377] width 38 height 17
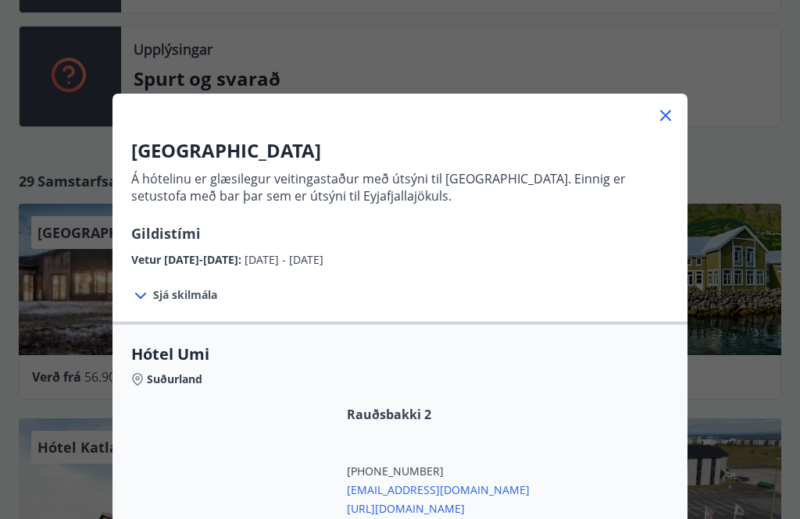
scroll to position [0, 0]
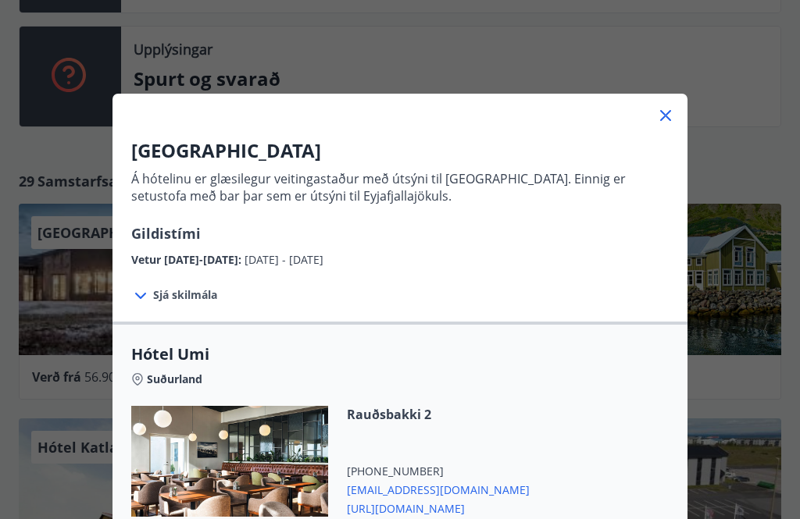
click at [668, 121] on icon at bounding box center [665, 115] width 19 height 19
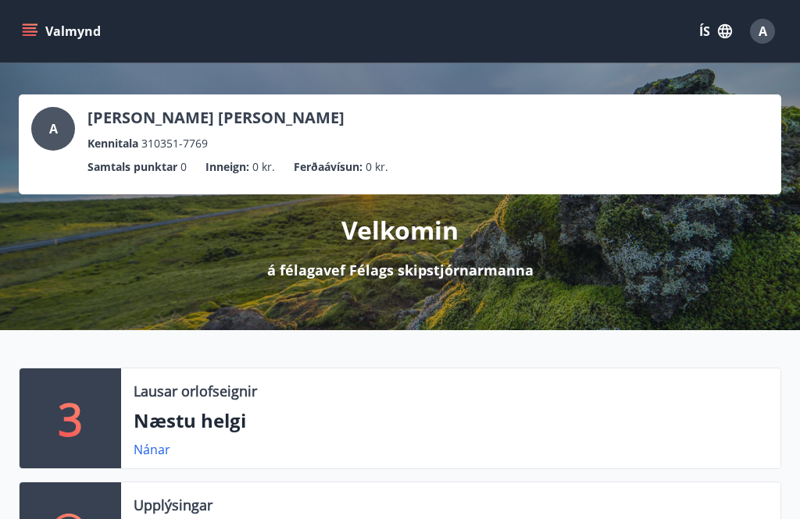
click at [720, 27] on icon "button" at bounding box center [725, 31] width 14 height 14
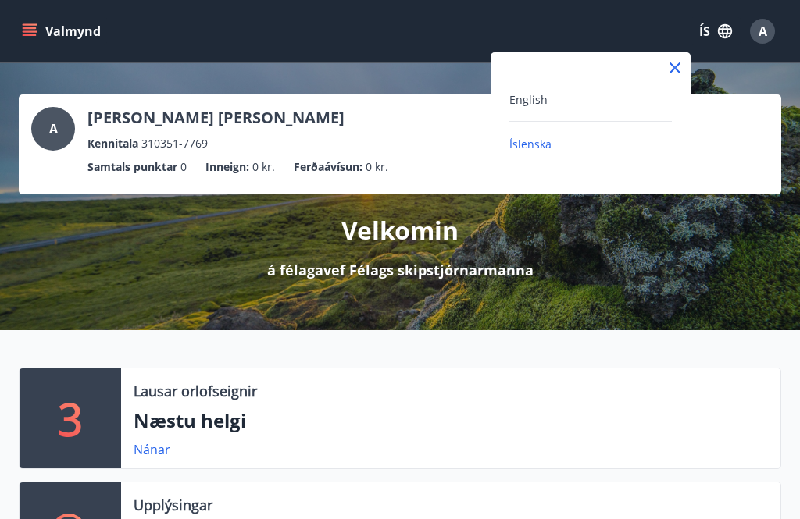
click at [764, 37] on div at bounding box center [400, 259] width 800 height 519
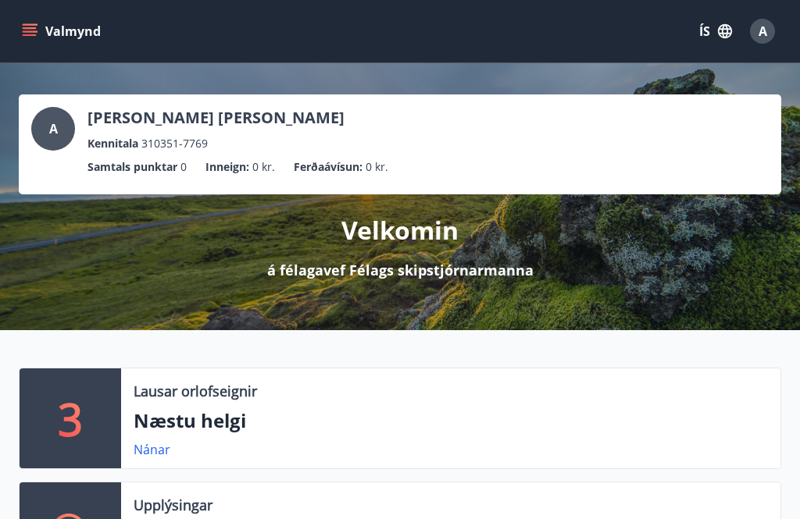
click at [762, 34] on span "A" at bounding box center [762, 31] width 9 height 17
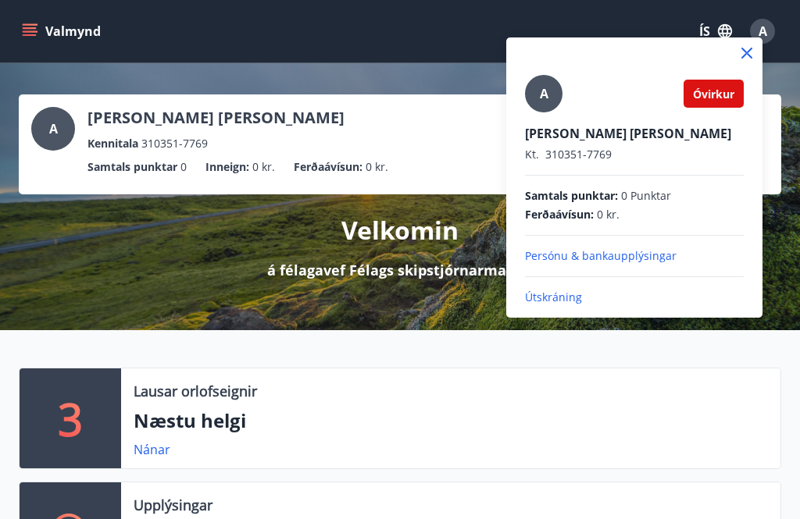
click at [550, 301] on p "Útskráning" at bounding box center [634, 298] width 219 height 16
